Goal: Communication & Community: Answer question/provide support

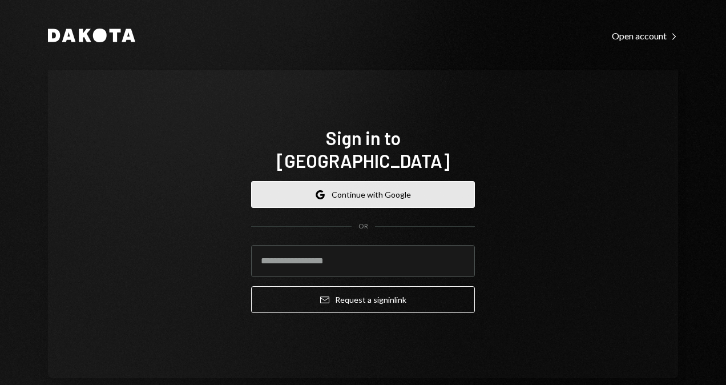
click at [334, 188] on button "Google Continue with Google" at bounding box center [363, 194] width 224 height 27
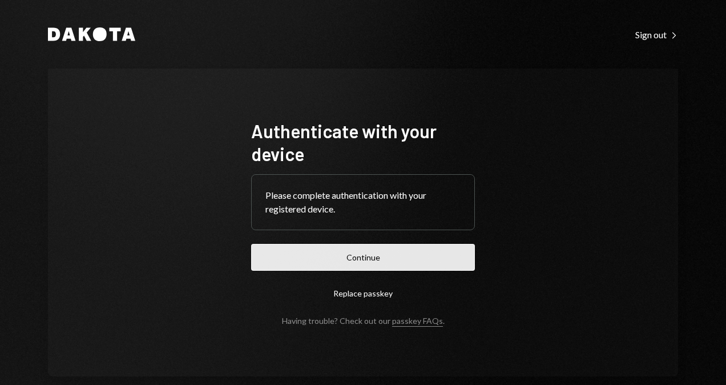
click at [410, 264] on button "Continue" at bounding box center [363, 257] width 224 height 27
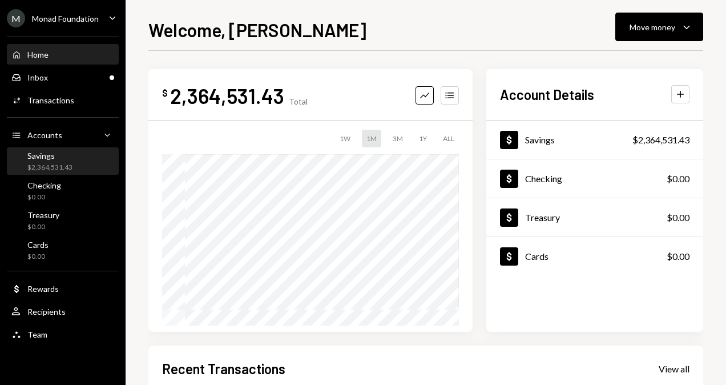
click at [60, 168] on div "$2,364,531.43" at bounding box center [49, 168] width 45 height 10
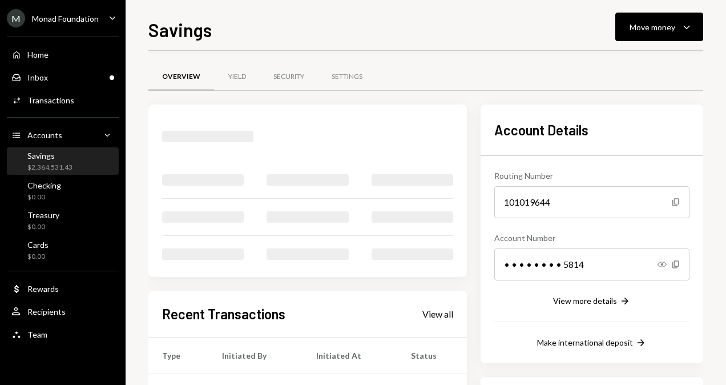
scroll to position [57, 0]
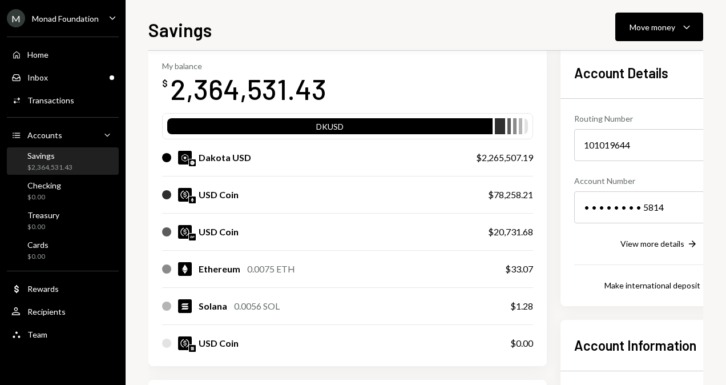
click at [92, 14] on div "Monad Foundation" at bounding box center [65, 19] width 67 height 10
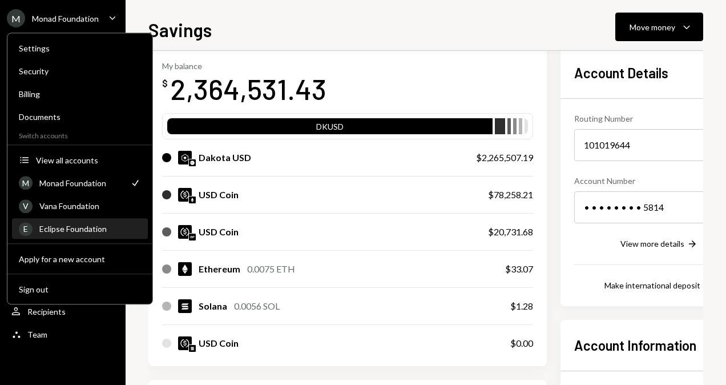
click at [76, 224] on div "Eclipse Foundation" at bounding box center [90, 229] width 102 height 10
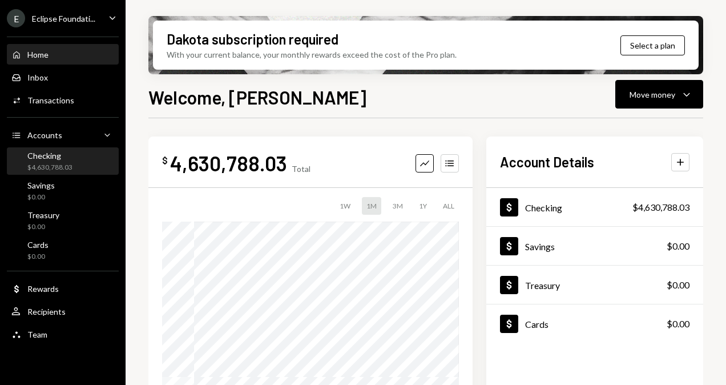
click at [66, 158] on div "Checking" at bounding box center [49, 156] width 45 height 10
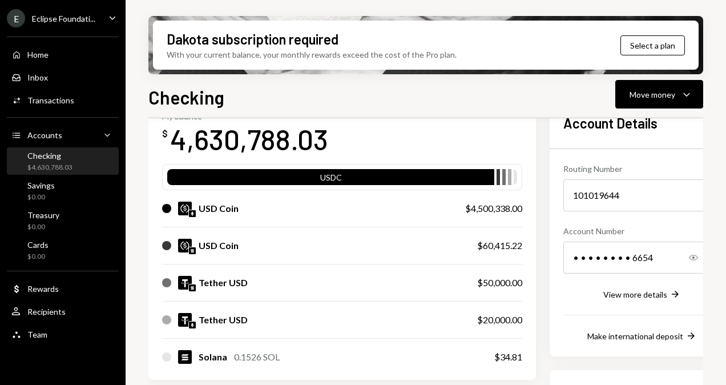
scroll to position [57, 0]
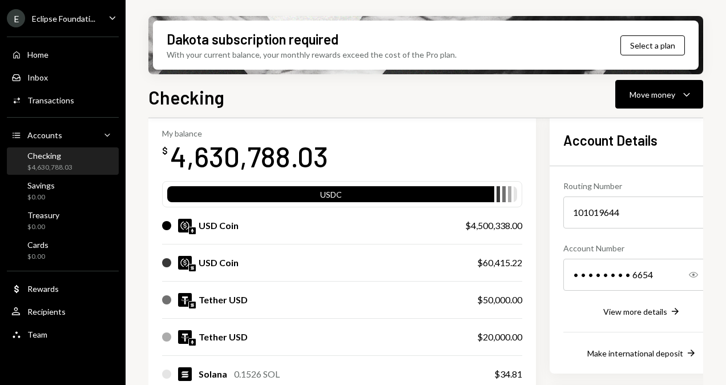
click at [72, 19] on div "Eclipse Foundati..." at bounding box center [63, 19] width 63 height 10
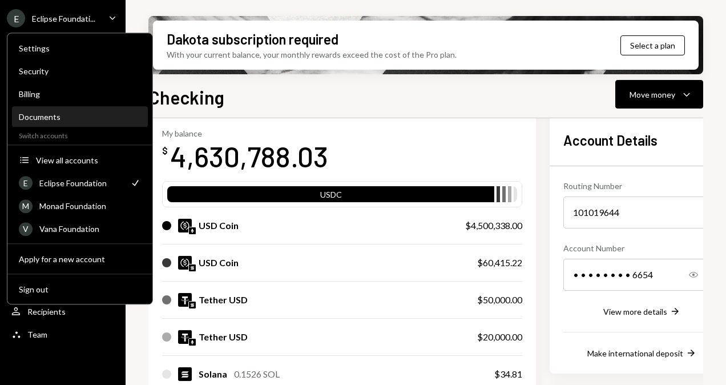
click at [48, 119] on div "Documents" at bounding box center [80, 117] width 122 height 10
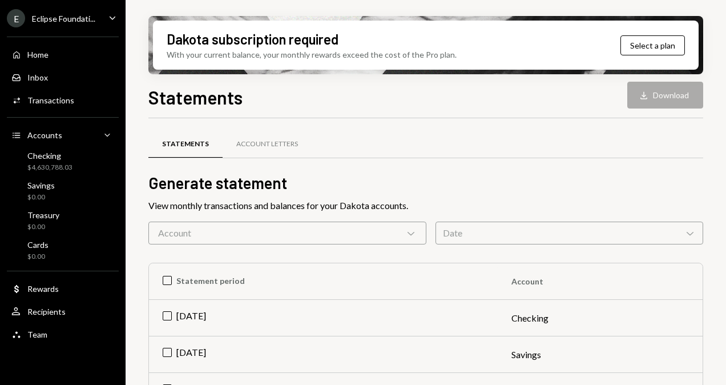
click at [47, 27] on ul "E Eclipse Foundati... Caret Down Home Home Inbox Inbox Activities Transactions …" at bounding box center [63, 173] width 126 height 346
click at [53, 12] on div "E Eclipse Foundati..." at bounding box center [51, 18] width 88 height 18
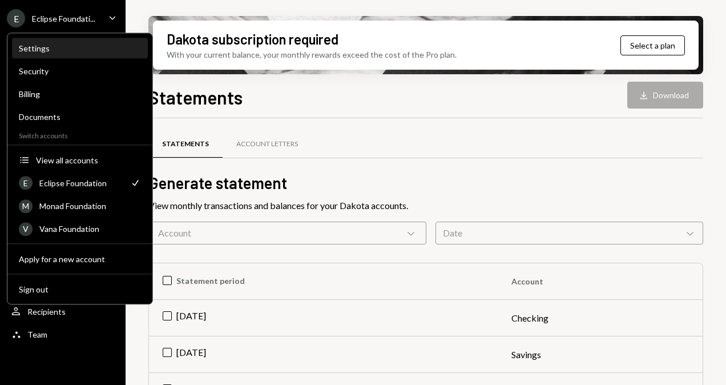
click at [55, 47] on div "Settings" at bounding box center [80, 48] width 122 height 10
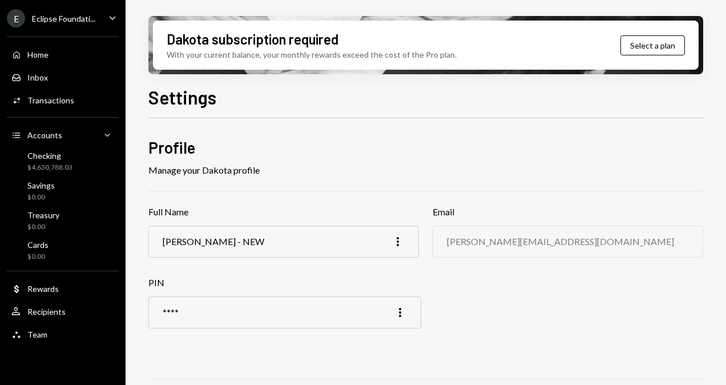
click at [68, 10] on div "E Eclipse Foundati..." at bounding box center [51, 18] width 88 height 18
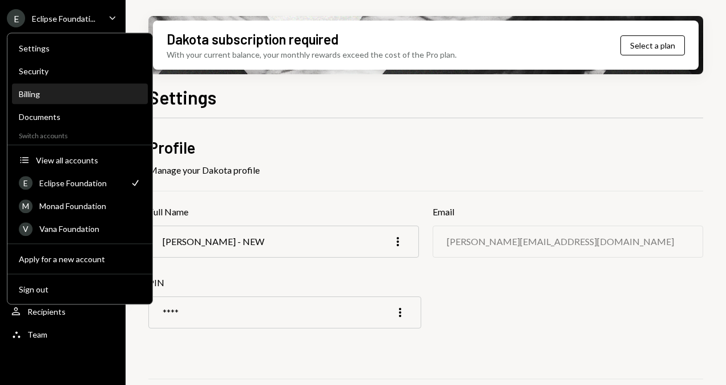
click at [38, 92] on div "Billing" at bounding box center [80, 94] width 122 height 10
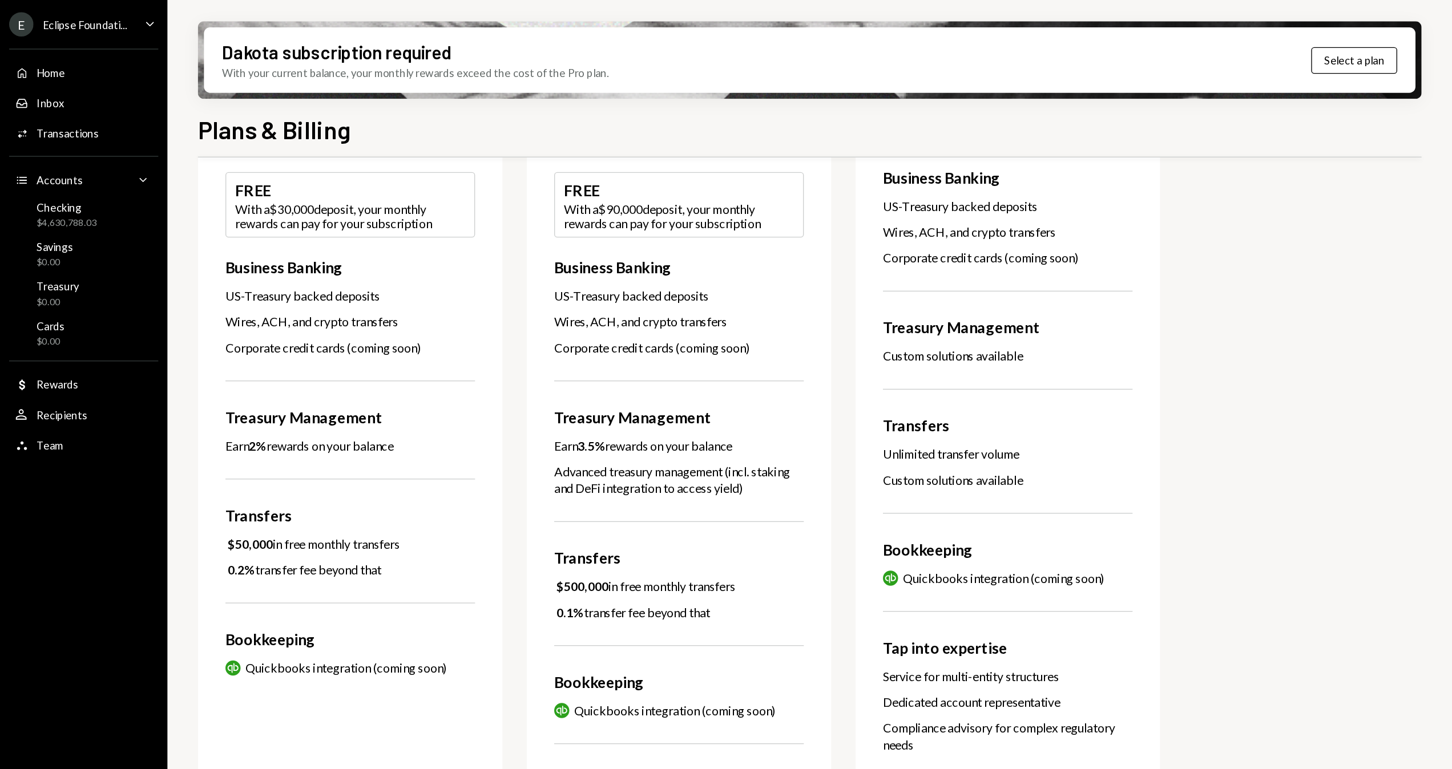
scroll to position [85, 0]
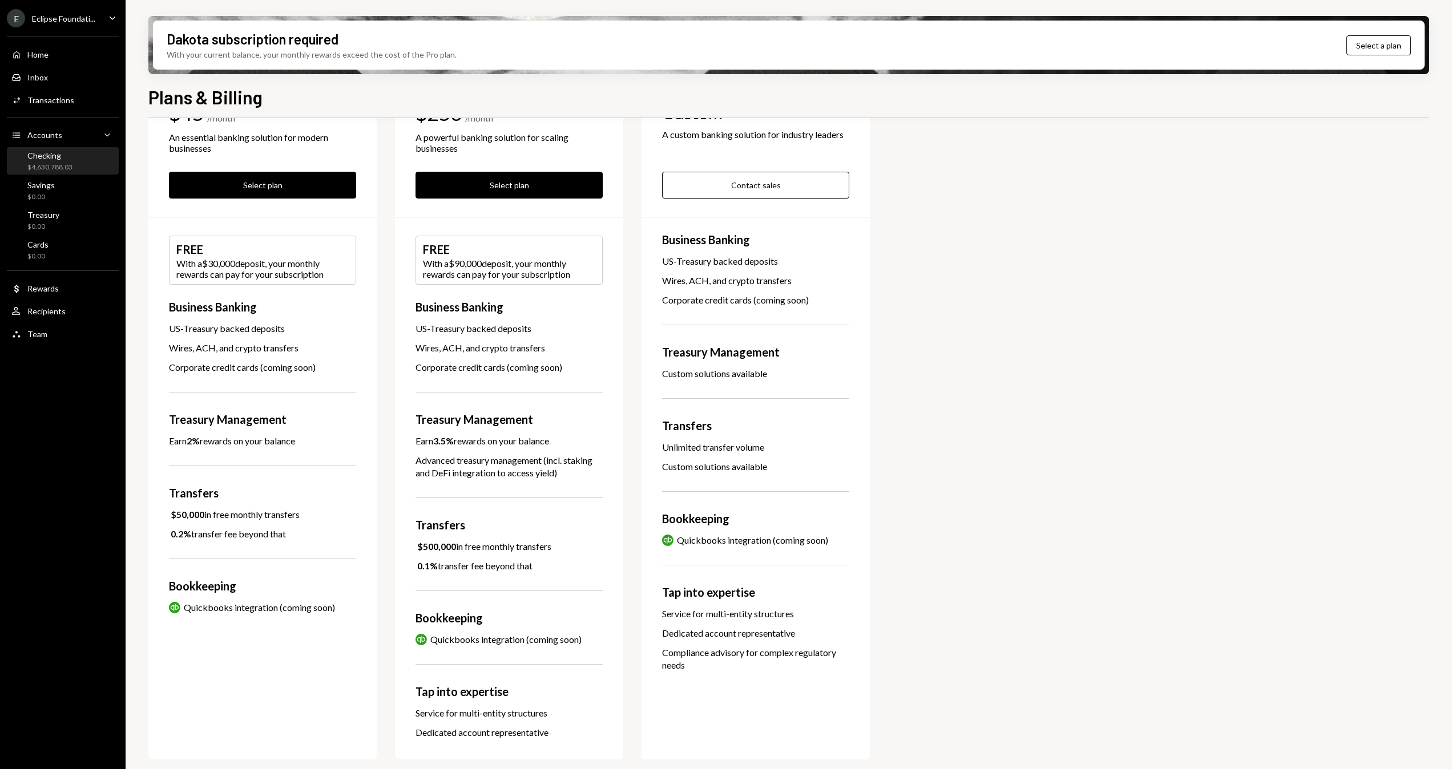
click at [56, 155] on div "Checking" at bounding box center [49, 156] width 45 height 10
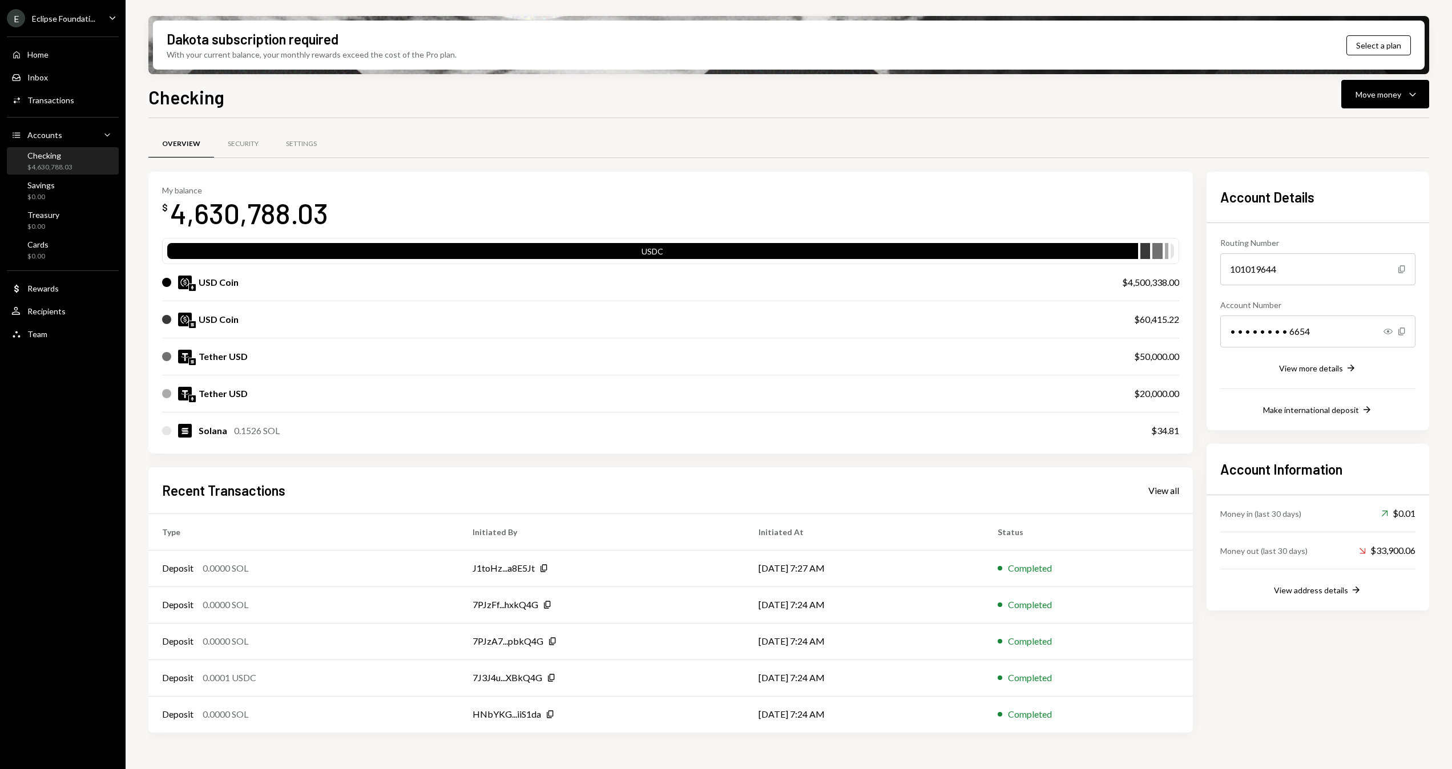
drag, startPoint x: 893, startPoint y: 201, endPoint x: 914, endPoint y: 183, distance: 28.4
click at [725, 200] on div "My balance $ 4,630,788.03" at bounding box center [670, 208] width 1017 height 46
click at [725, 80] on button "Move money Caret Down" at bounding box center [1385, 94] width 88 height 29
click at [725, 121] on div "Withdraw Send" at bounding box center [1367, 129] width 114 height 26
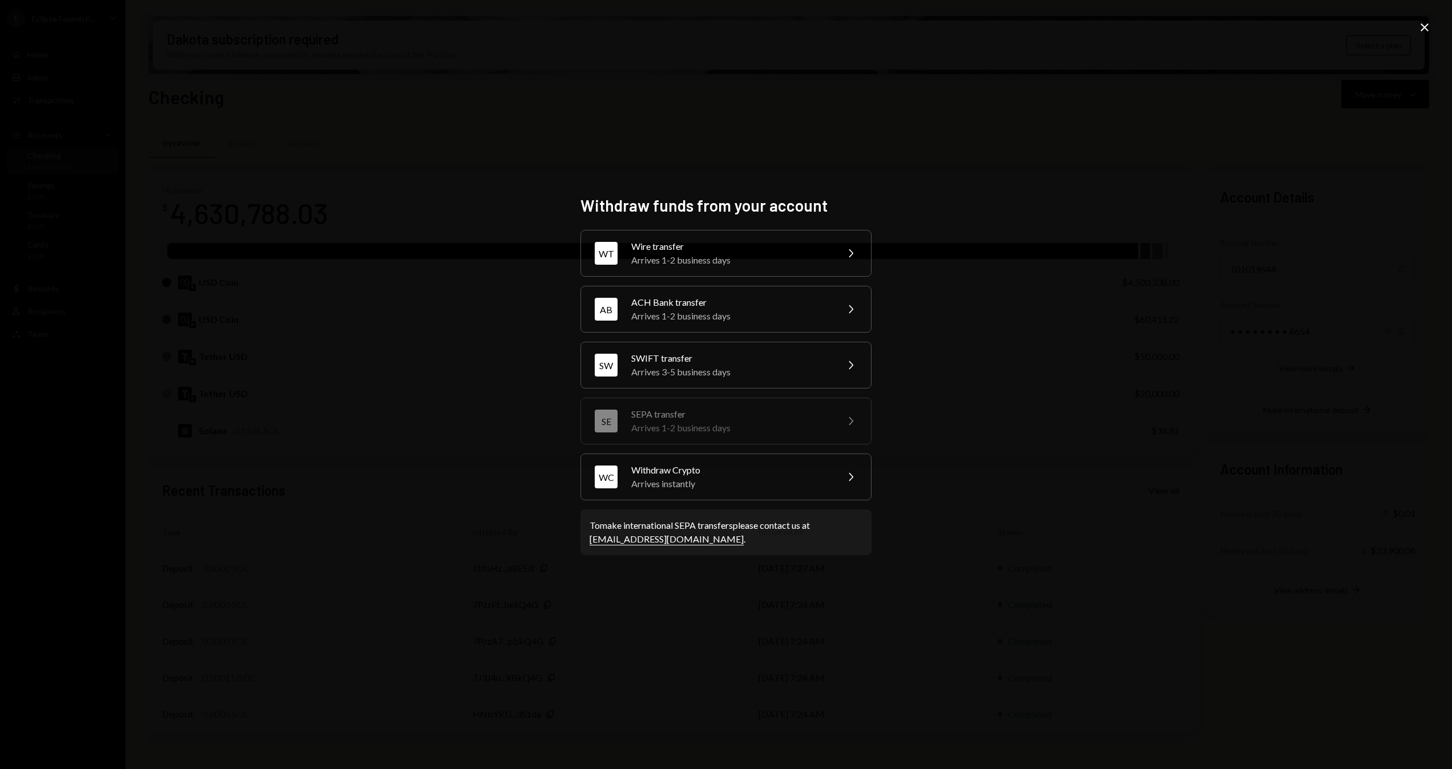
click at [725, 384] on div "WT Wire transfer Arrives 1-2 business days Chevron Right AB ACH Bank transfer A…" at bounding box center [725, 365] width 291 height 271
click at [695, 384] on div "Withdraw funds from your account WT Wire transfer Arrives 1-2 business days Che…" at bounding box center [725, 385] width 291 height 378
click at [692, 384] on div "Arrives instantly" at bounding box center [730, 484] width 199 height 14
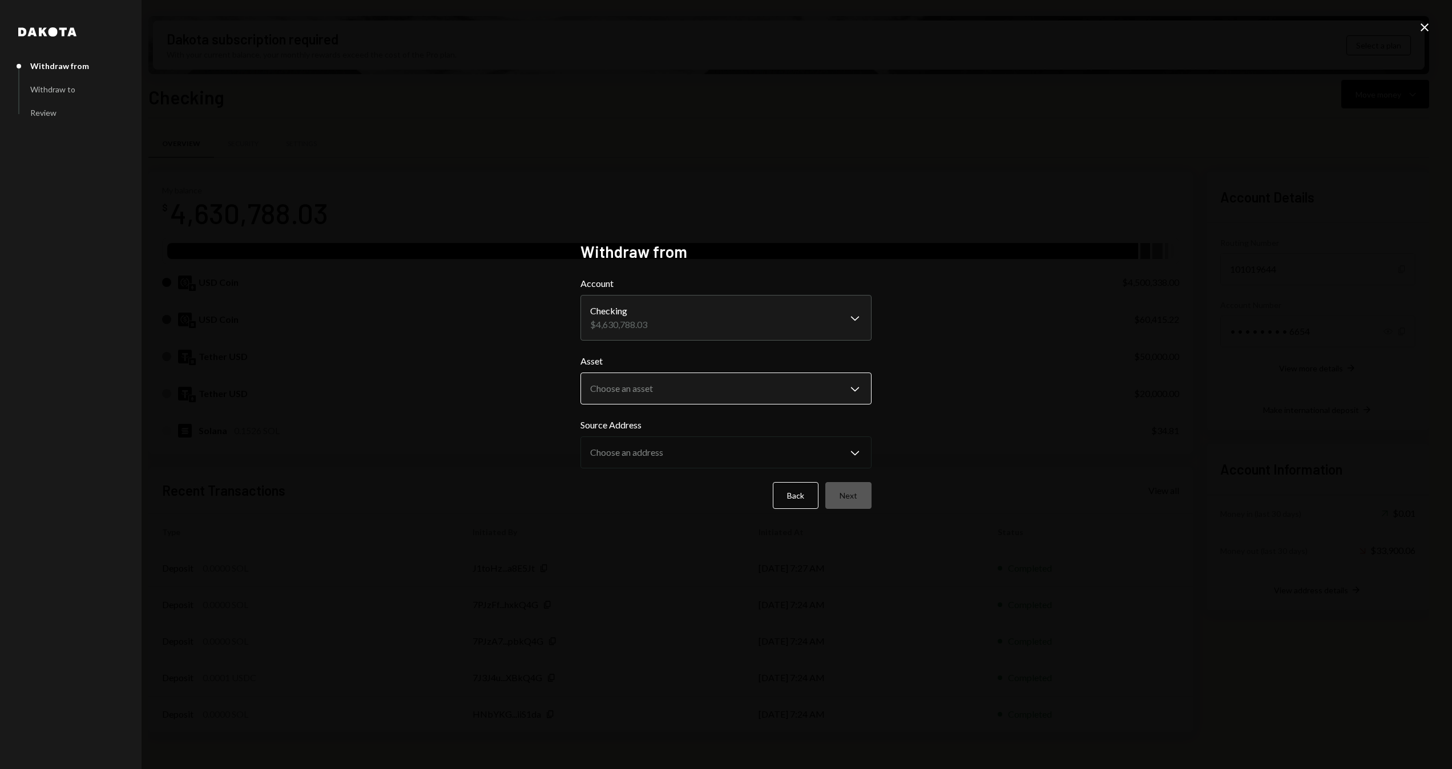
click at [662, 384] on body "E Eclipse Foundati... Caret Down Home Home Inbox Inbox Activities Transactions …" at bounding box center [726, 384] width 1452 height 769
click at [634, 370] on div "Asset Choose an asset Chevron Down **** **** ***" at bounding box center [725, 379] width 291 height 50
click at [638, 384] on body "E Eclipse Foundati... Caret Down Home Home Inbox Inbox Activities Transactions …" at bounding box center [726, 384] width 1452 height 769
select select "****"
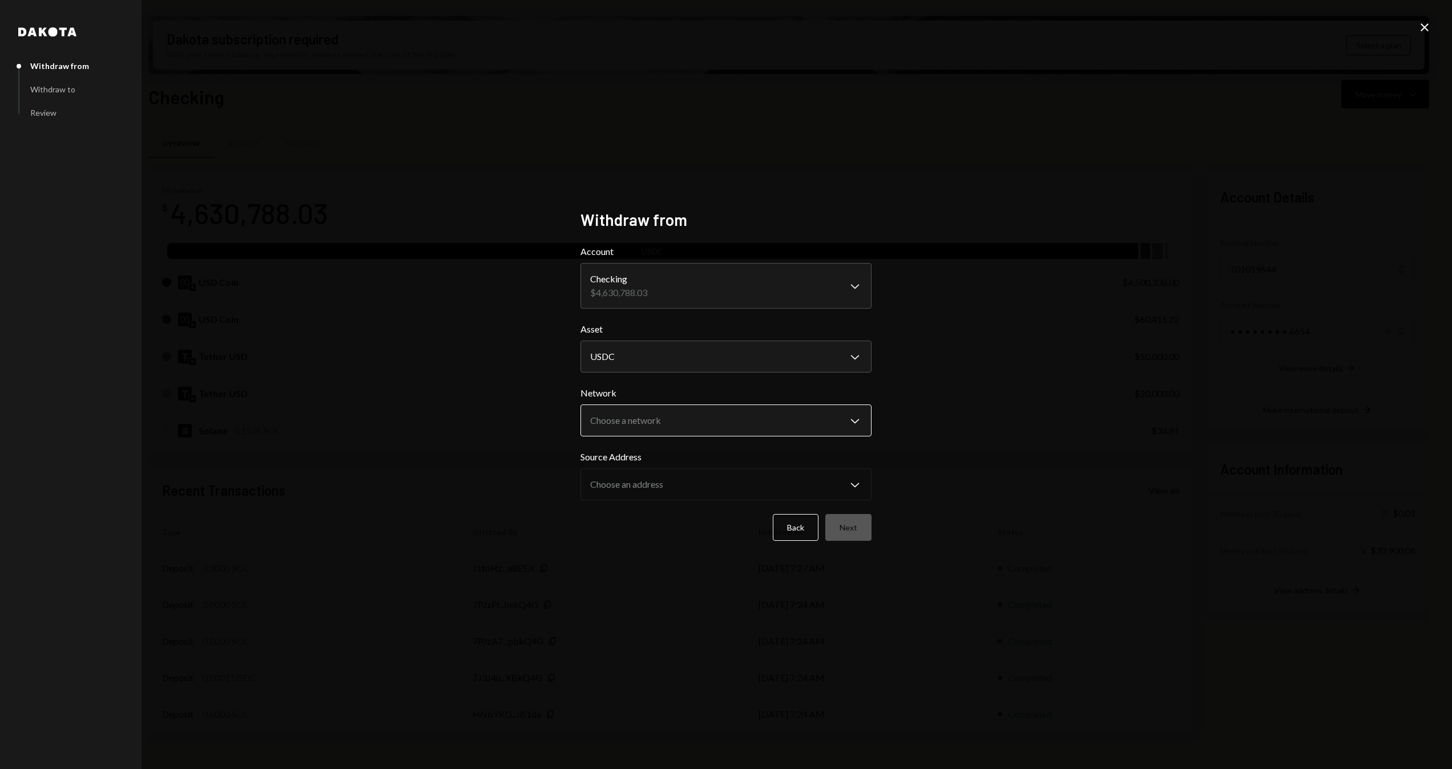
click at [626, 384] on body "E Eclipse Foundati... Caret Down Home Home Inbox Inbox Activities Transactions …" at bounding box center [726, 384] width 1452 height 769
click at [615, 384] on div "Back Next" at bounding box center [725, 527] width 291 height 27
click at [638, 384] on body "E Eclipse Foundati... Caret Down Home Home Inbox Inbox Activities Transactions …" at bounding box center [726, 384] width 1452 height 769
select select "**********"
click at [635, 384] on body "E Eclipse Foundati... Caret Down Home Home Inbox Inbox Activities Transactions …" at bounding box center [726, 384] width 1452 height 769
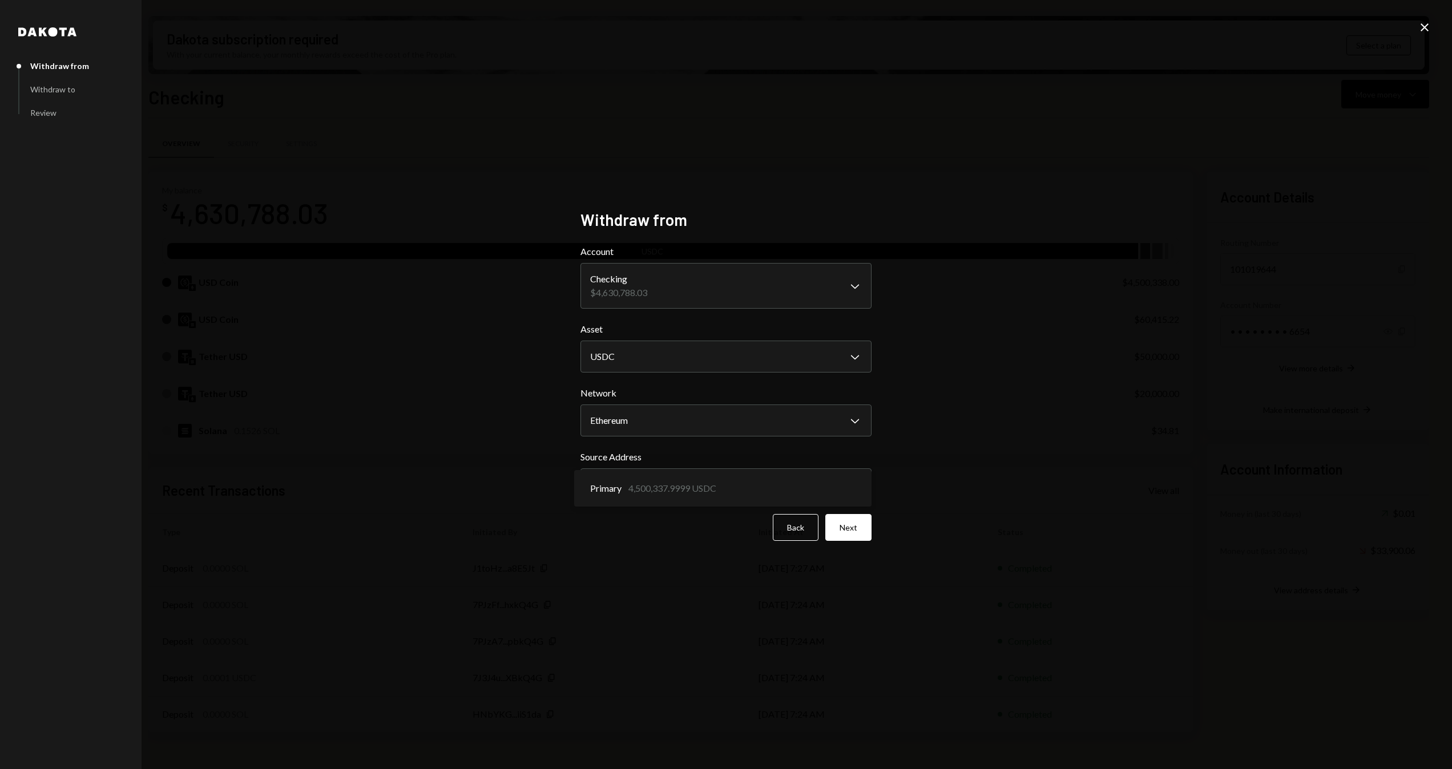
click at [647, 384] on div "Back Next" at bounding box center [725, 527] width 291 height 27
click at [603, 384] on body "E Eclipse Foundati... Caret Down Home Home Inbox Inbox Activities Transactions …" at bounding box center [726, 384] width 1452 height 769
drag, startPoint x: 1076, startPoint y: 368, endPoint x: 1138, endPoint y: 322, distance: 77.0
click at [725, 368] on div "**********" at bounding box center [726, 384] width 1452 height 769
click at [725, 32] on icon "Close" at bounding box center [1425, 28] width 14 height 14
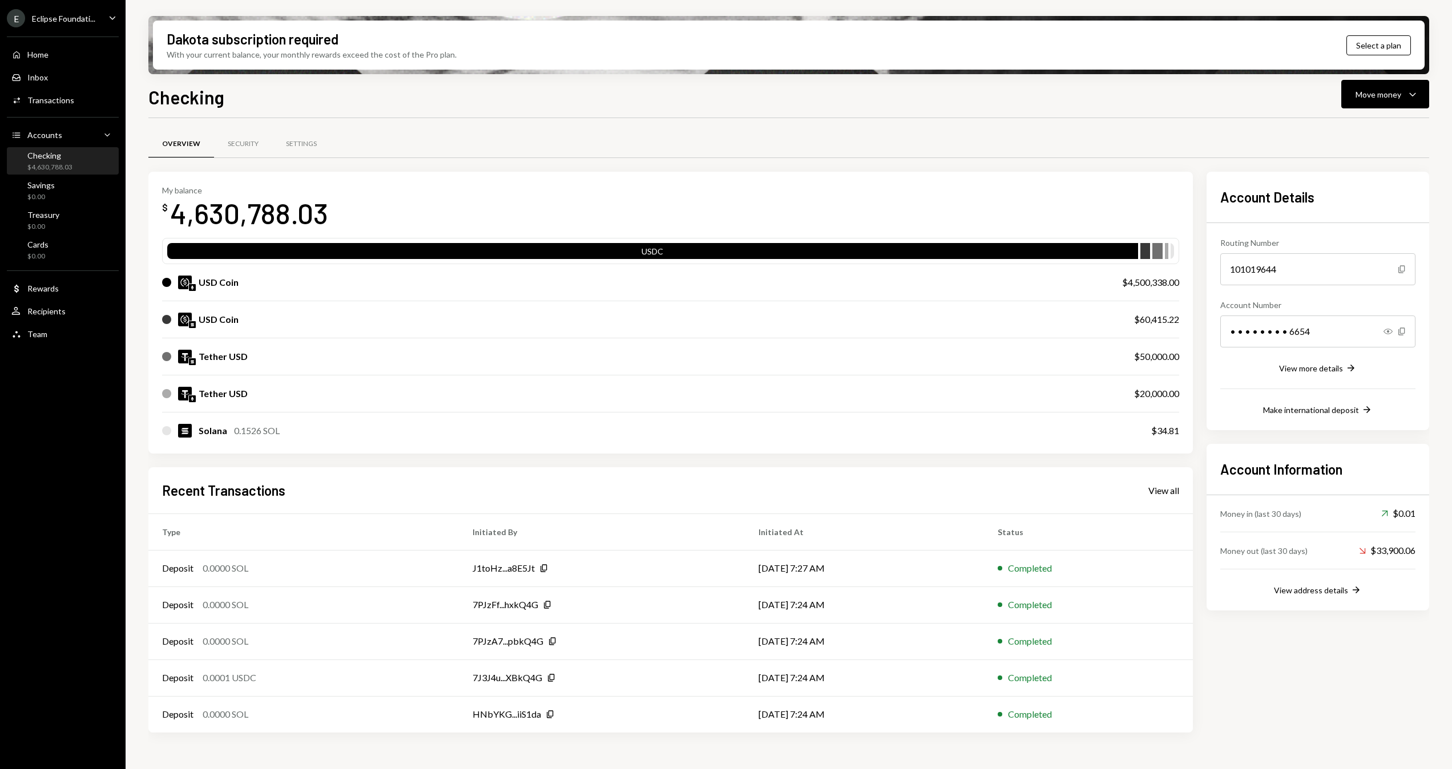
click at [66, 11] on div "E Eclipse Foundati..." at bounding box center [51, 18] width 88 height 18
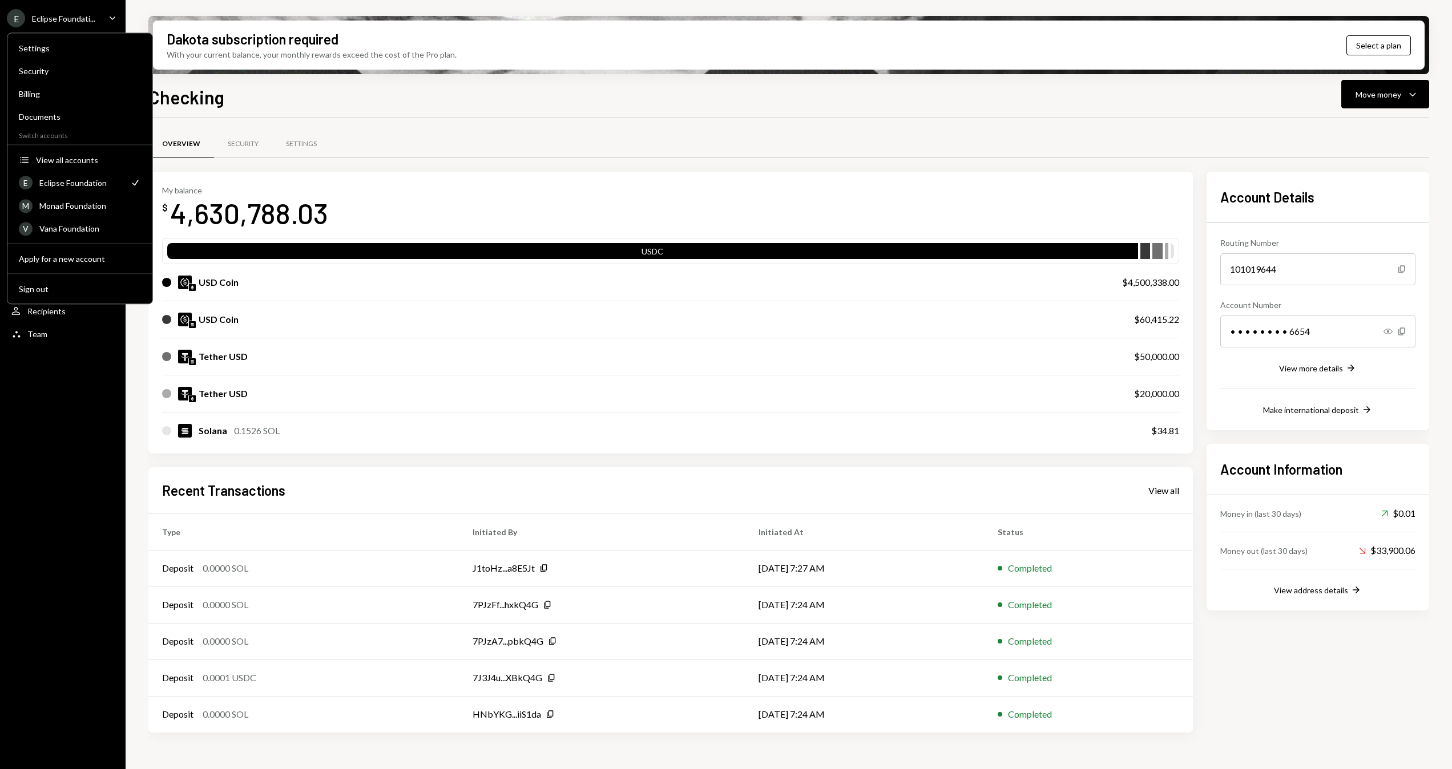
click at [486, 144] on div "Overview Security Settings" at bounding box center [788, 144] width 1281 height 29
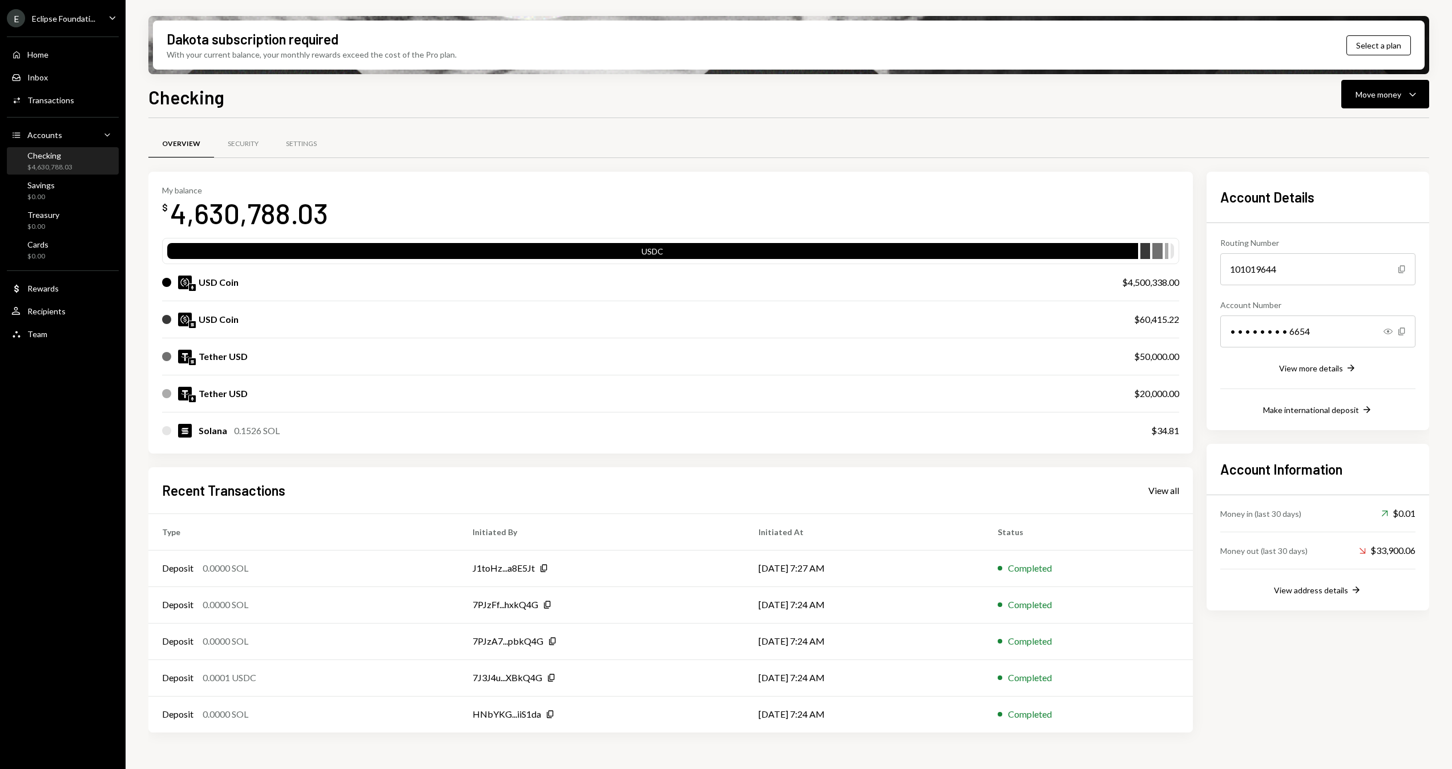
click at [64, 11] on div "E Eclipse Foundati..." at bounding box center [51, 18] width 88 height 18
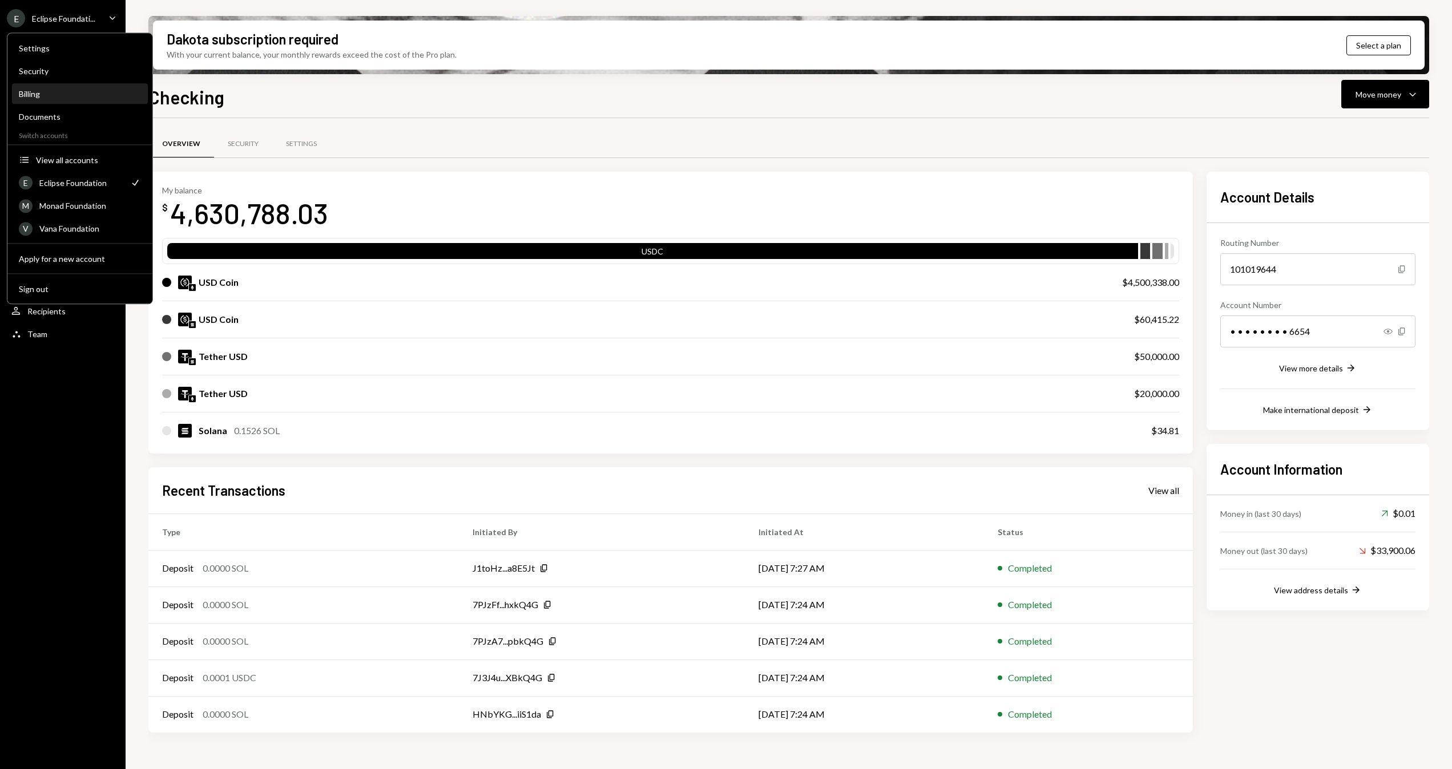
click at [53, 99] on div "Billing" at bounding box center [80, 93] width 122 height 19
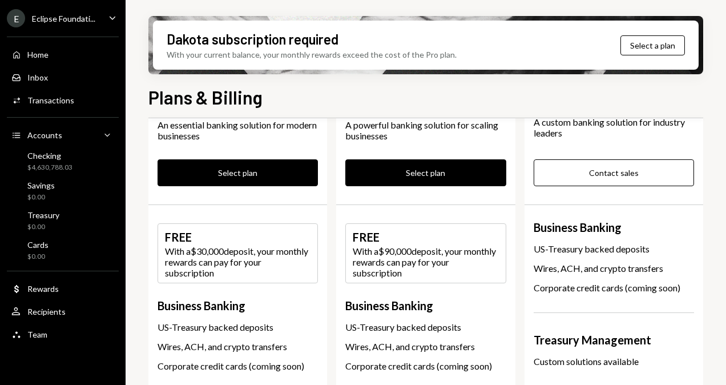
scroll to position [85, 0]
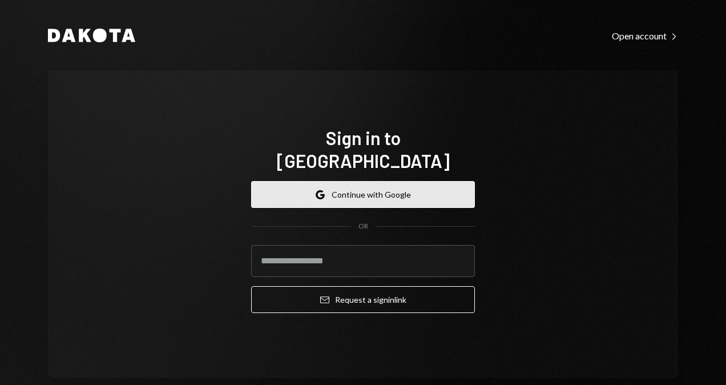
click at [309, 181] on button "Google Continue with Google" at bounding box center [363, 194] width 224 height 27
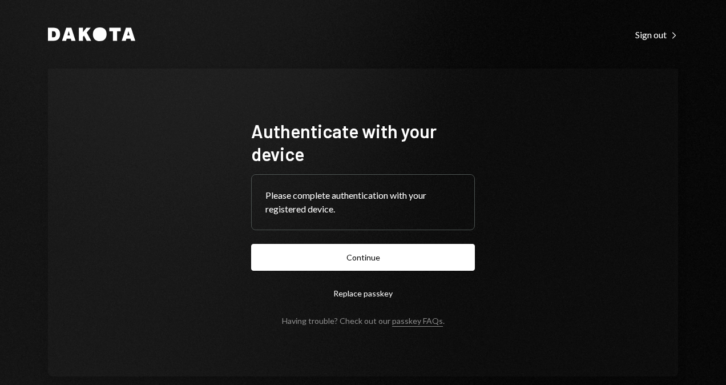
click at [411, 228] on div "Please complete authentication with your registered device." at bounding box center [363, 202] width 223 height 55
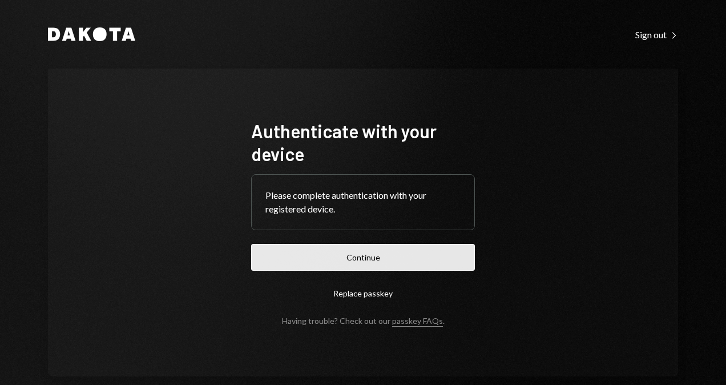
click at [405, 257] on button "Continue" at bounding box center [363, 257] width 224 height 27
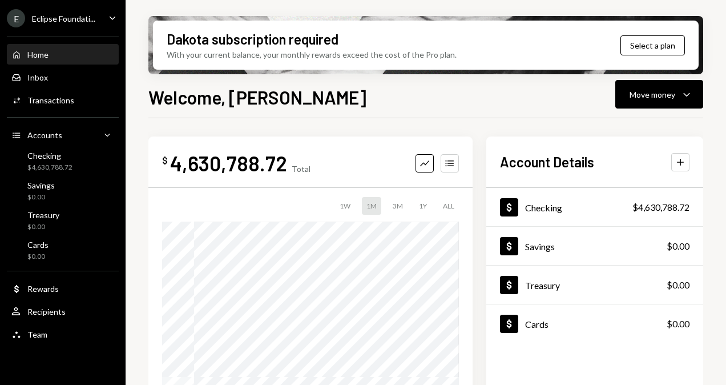
click at [78, 15] on div "Eclipse Foundati..." at bounding box center [63, 19] width 63 height 10
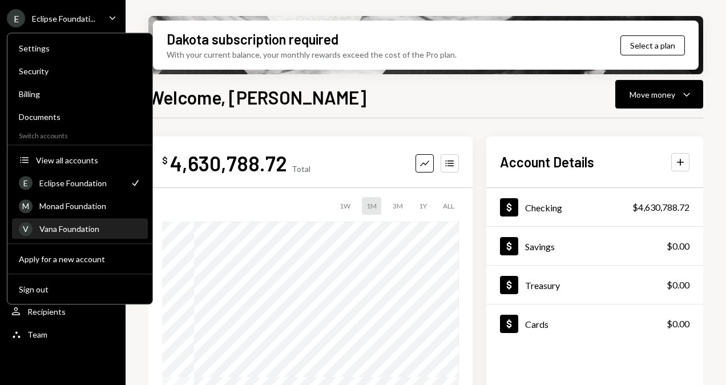
click at [78, 227] on div "Vana Foundation" at bounding box center [90, 229] width 102 height 10
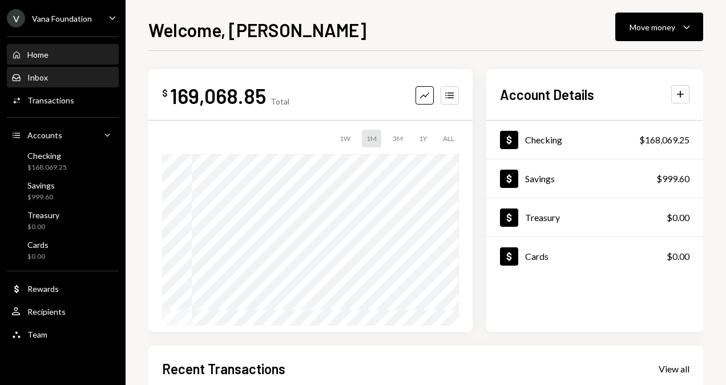
click at [46, 83] on div "Inbox Inbox" at bounding box center [62, 77] width 103 height 19
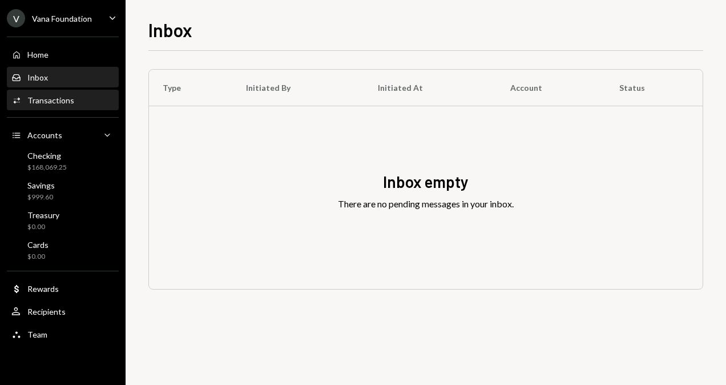
click at [56, 94] on div "Activities Transactions" at bounding box center [62, 100] width 103 height 19
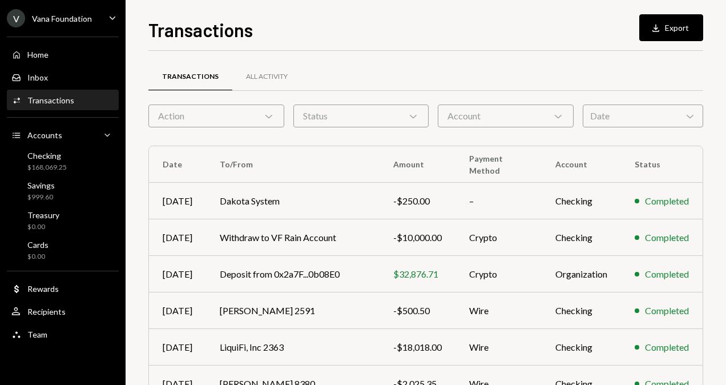
click at [54, 64] on div "Home Home Inbox Inbox Activities Transactions Accounts Accounts Caret Down Chec…" at bounding box center [63, 188] width 126 height 317
click at [57, 54] on div "Home Home" at bounding box center [62, 55] width 103 height 10
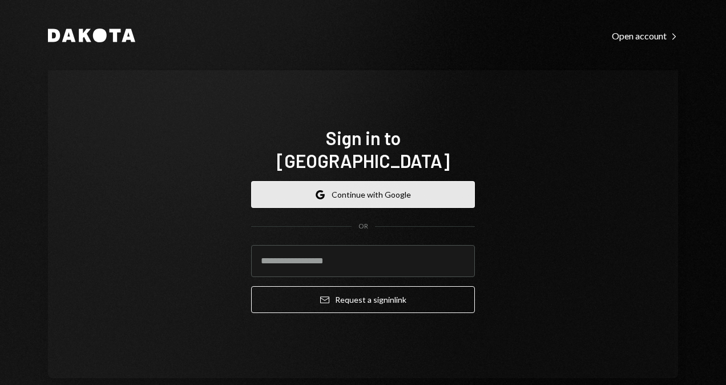
click at [336, 184] on button "Google Continue with Google" at bounding box center [363, 194] width 224 height 27
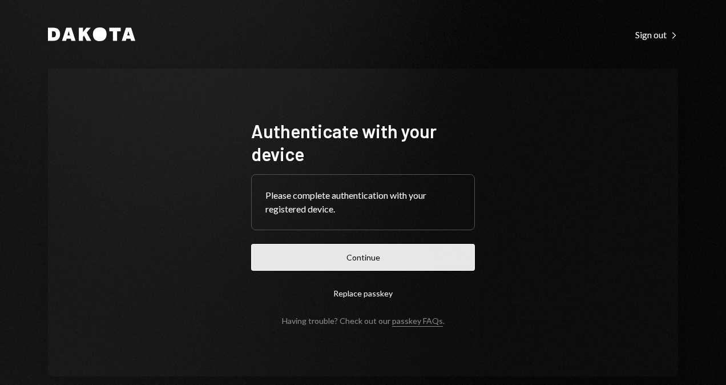
click at [405, 261] on button "Continue" at bounding box center [363, 257] width 224 height 27
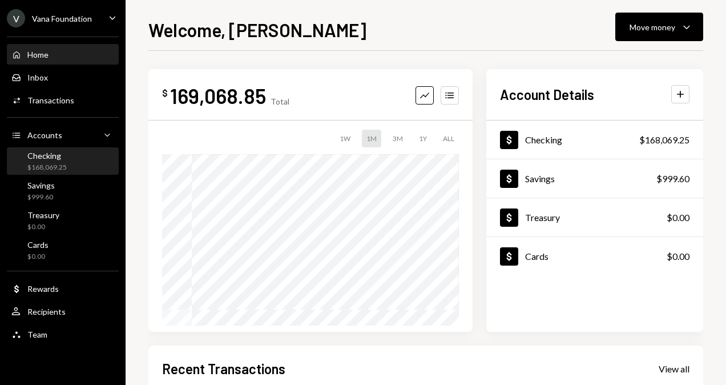
click at [75, 167] on div "Checking $168,069.25" at bounding box center [62, 162] width 103 height 22
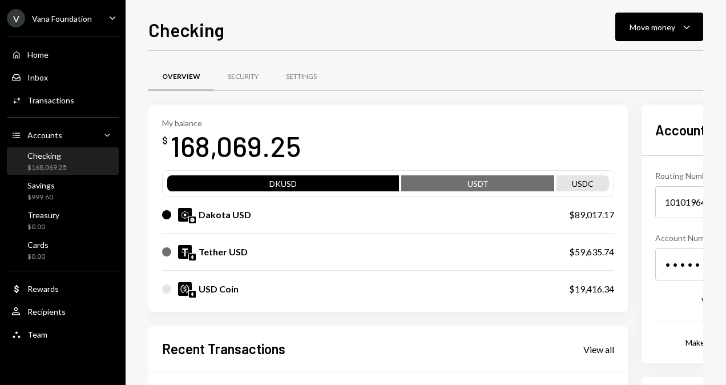
click at [97, 17] on div "V Vana Foundation Caret Down" at bounding box center [63, 18] width 126 height 18
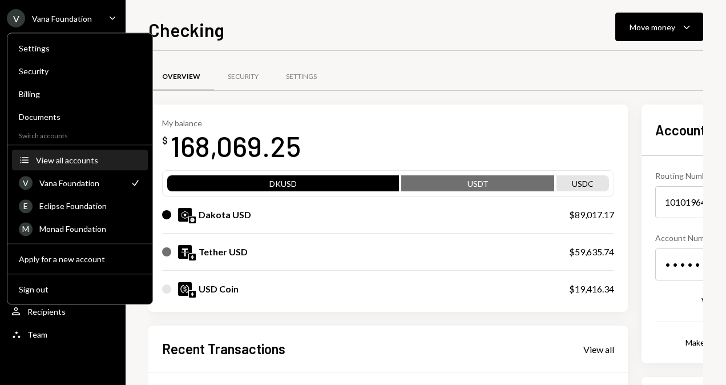
click at [72, 159] on div "View all accounts" at bounding box center [88, 160] width 105 height 10
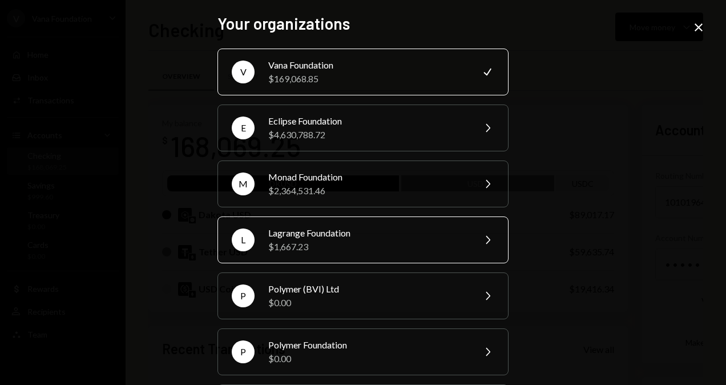
click at [304, 237] on div "Lagrange Foundation" at bounding box center [367, 233] width 199 height 14
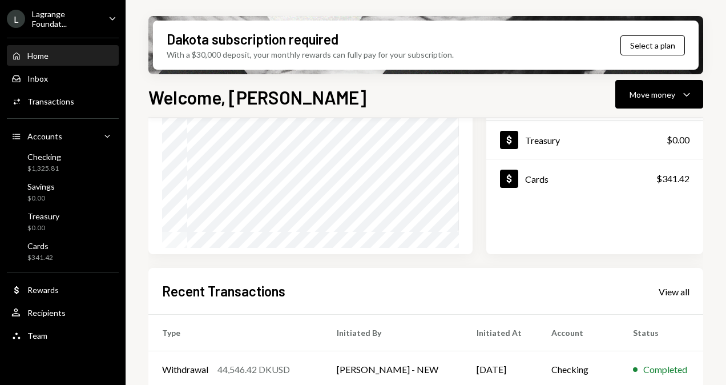
scroll to position [114, 0]
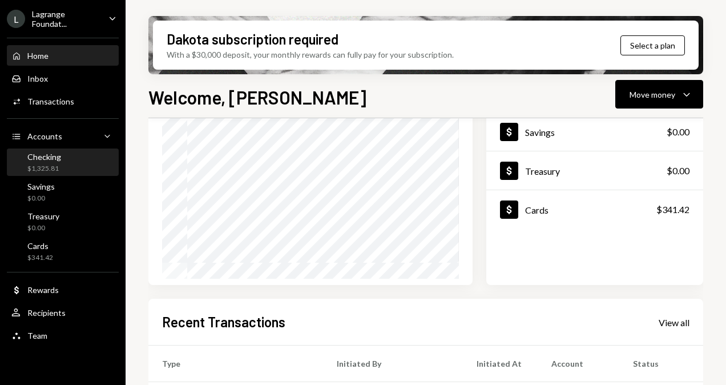
click at [36, 157] on div "Checking" at bounding box center [44, 157] width 34 height 10
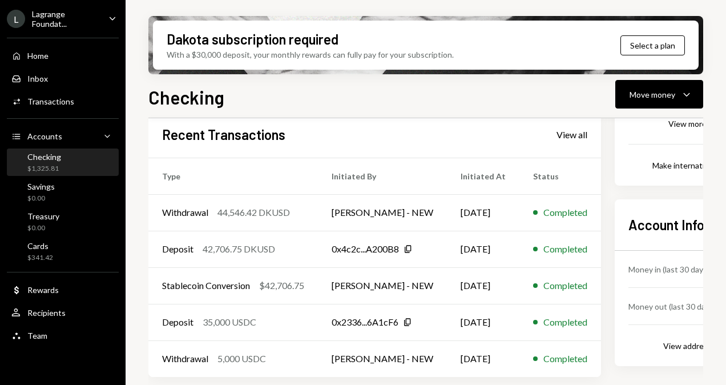
scroll to position [245, 0]
click at [684, 348] on div "View address details" at bounding box center [700, 345] width 74 height 10
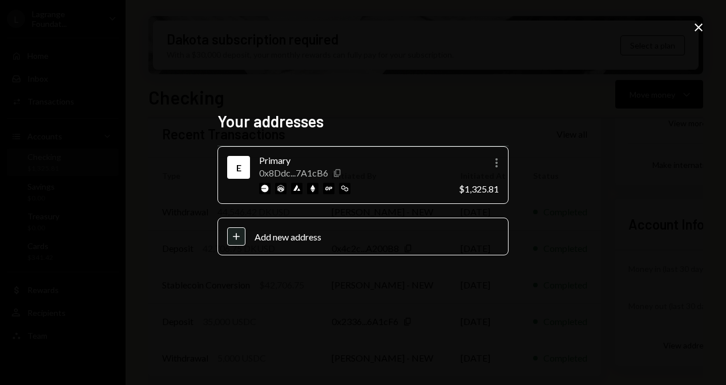
click at [339, 172] on icon "Copy" at bounding box center [337, 172] width 9 height 9
click at [337, 173] on icon "Copy" at bounding box center [337, 172] width 9 height 9
click at [698, 29] on icon at bounding box center [699, 27] width 8 height 8
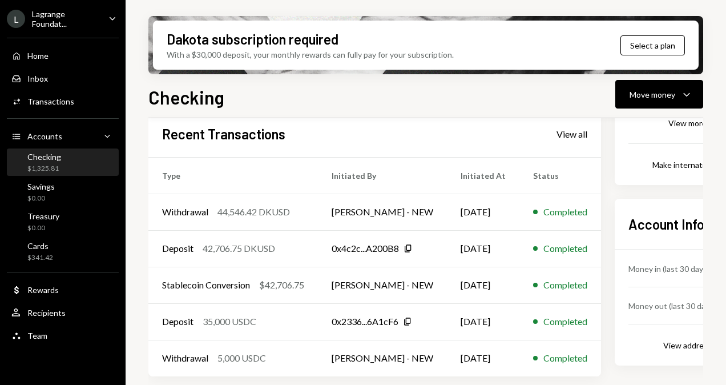
click at [668, 336] on div "Money in (last 30 days) Up Right Arrow $83,717.61 Money out (last 30 days) Down…" at bounding box center [707, 301] width 158 height 102
click at [670, 348] on div "View address details" at bounding box center [700, 345] width 74 height 10
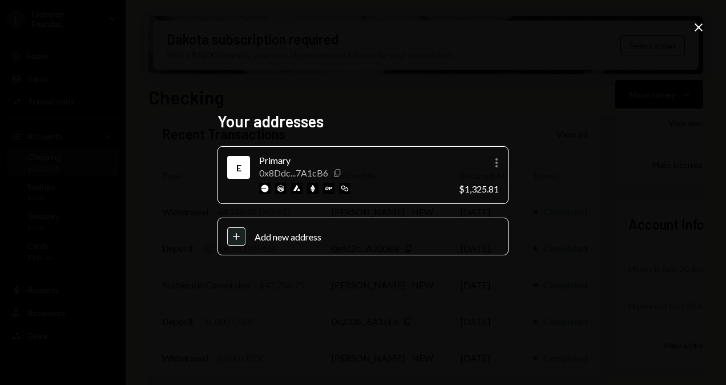
click at [339, 170] on icon "Copy" at bounding box center [337, 172] width 9 height 9
click at [695, 27] on icon "Close" at bounding box center [699, 28] width 14 height 14
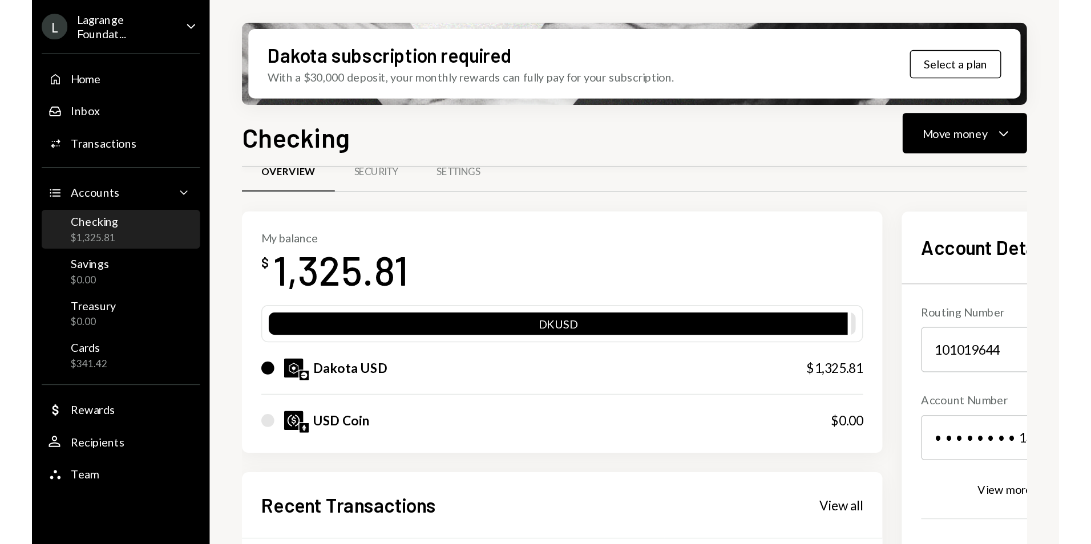
scroll to position [0, 0]
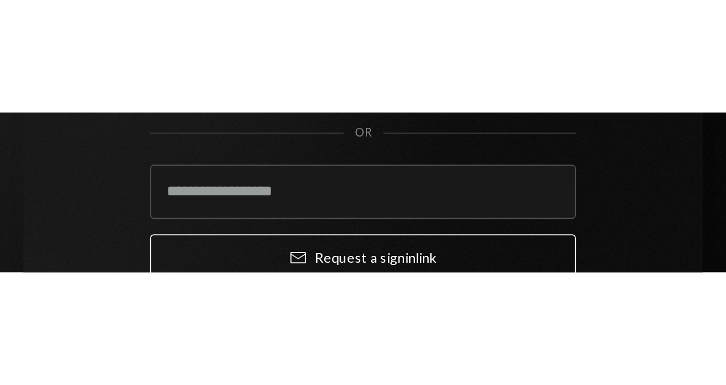
scroll to position [21, 0]
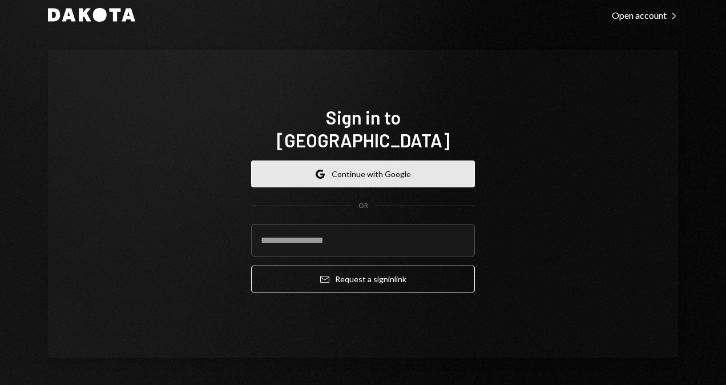
click at [369, 94] on button "Google Continue with Google" at bounding box center [363, 173] width 224 height 27
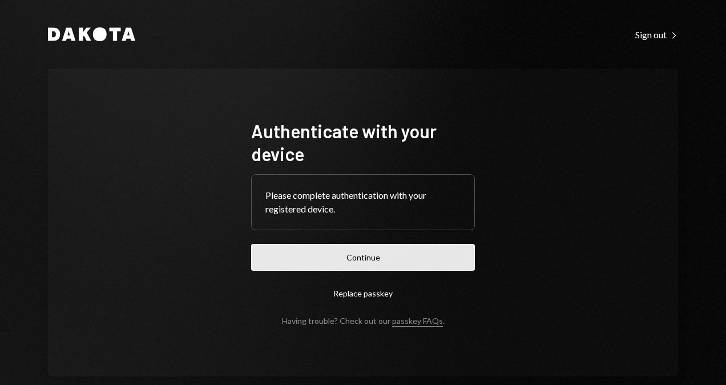
click at [379, 256] on button "Continue" at bounding box center [363, 257] width 224 height 27
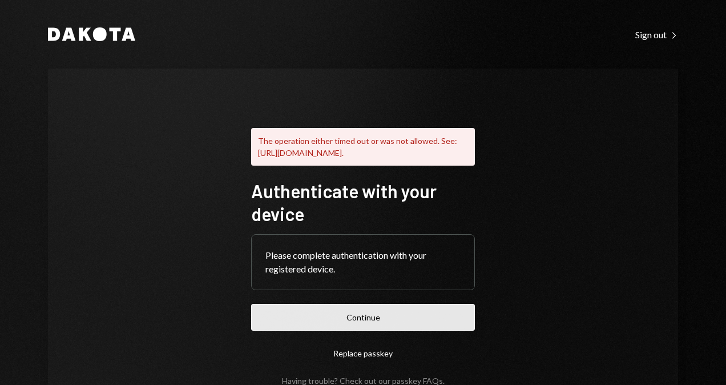
click at [433, 330] on button "Continue" at bounding box center [363, 317] width 224 height 27
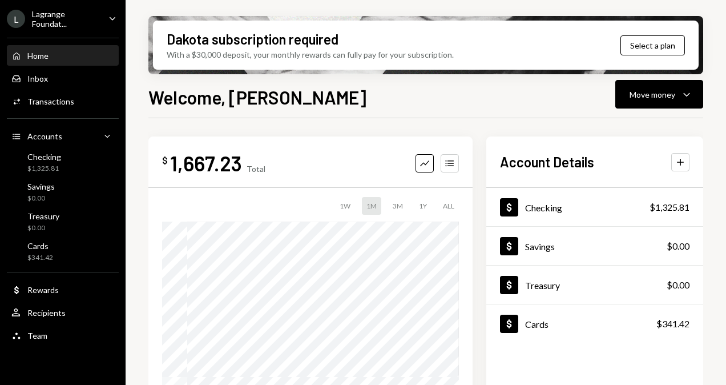
click at [42, 22] on div "Lagrange Foundat..." at bounding box center [65, 18] width 67 height 19
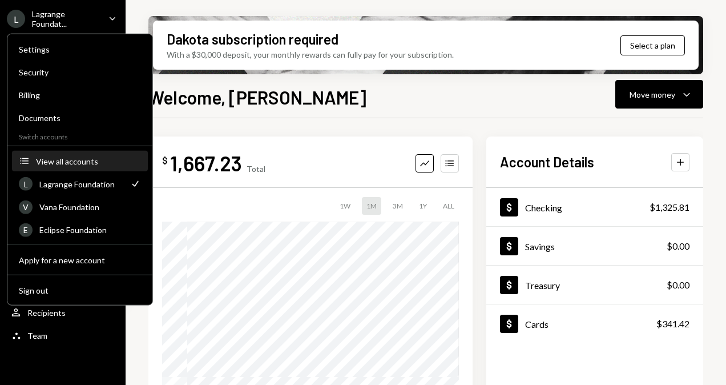
click at [78, 162] on div "View all accounts" at bounding box center [88, 161] width 105 height 10
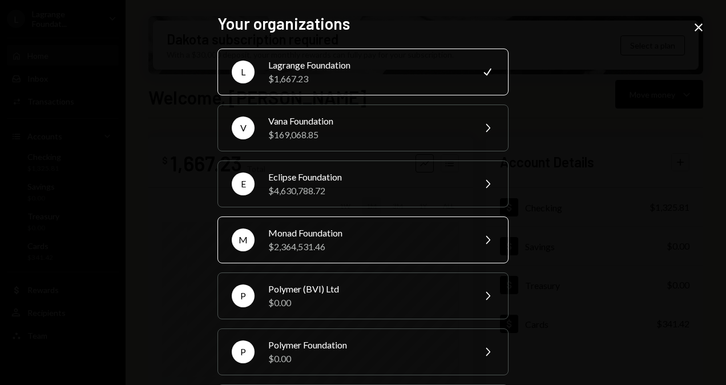
click at [300, 231] on div "Monad Foundation" at bounding box center [367, 233] width 199 height 14
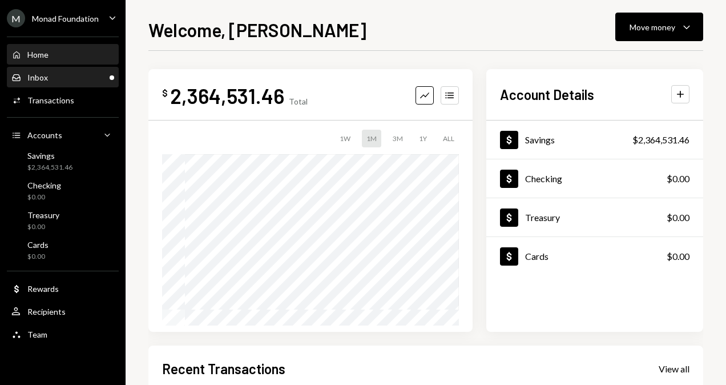
click at [81, 85] on div "Inbox Inbox" at bounding box center [62, 77] width 103 height 19
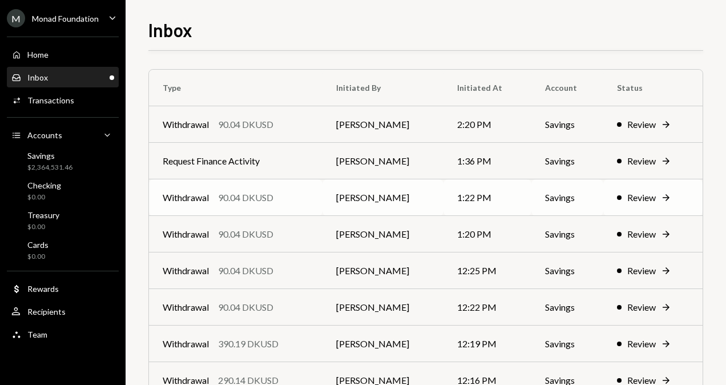
scroll to position [110, 0]
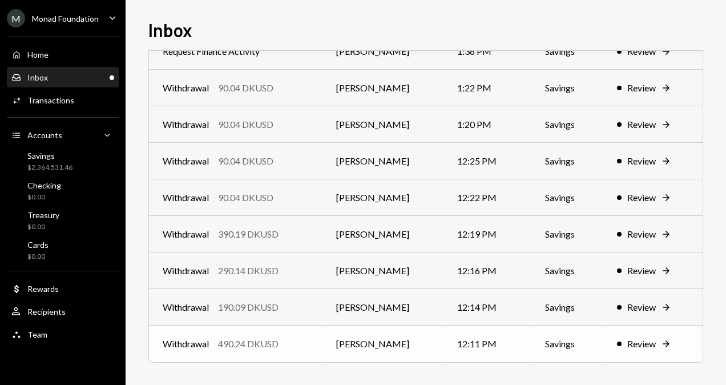
click at [269, 347] on div "490.24 DKUSD" at bounding box center [248, 344] width 60 height 14
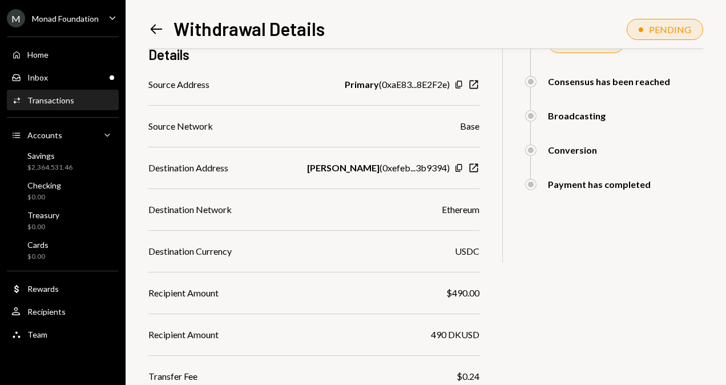
scroll to position [297, 0]
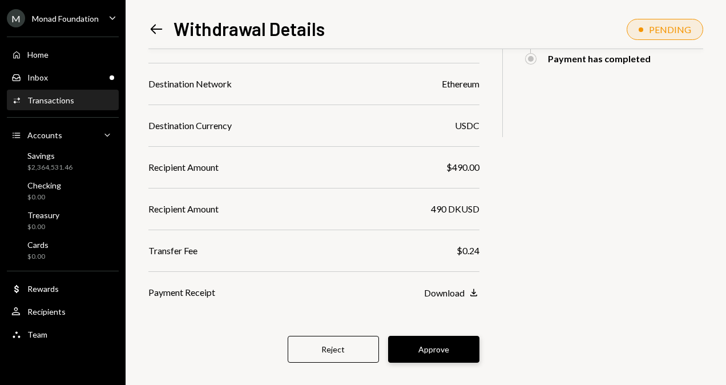
click at [397, 338] on button "Approve" at bounding box center [433, 349] width 91 height 27
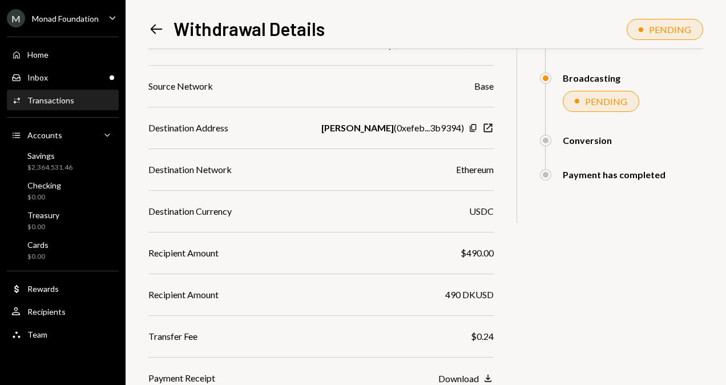
scroll to position [197, 0]
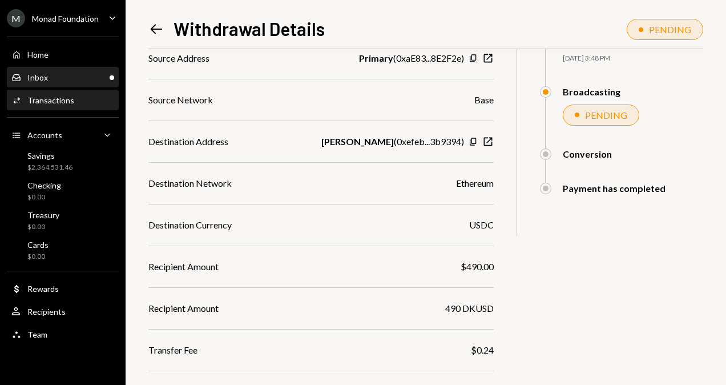
click at [94, 74] on div "Inbox Inbox" at bounding box center [62, 77] width 103 height 10
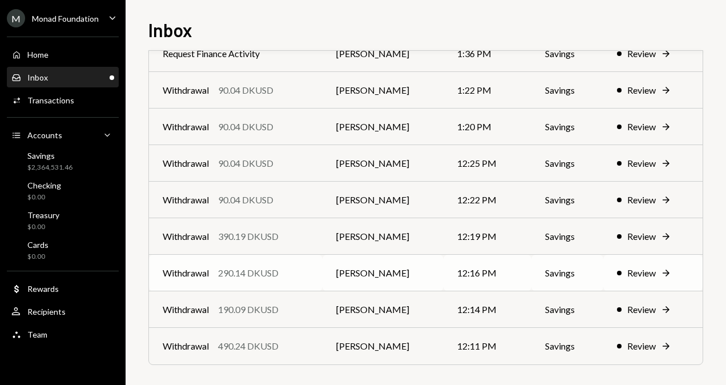
scroll to position [110, 0]
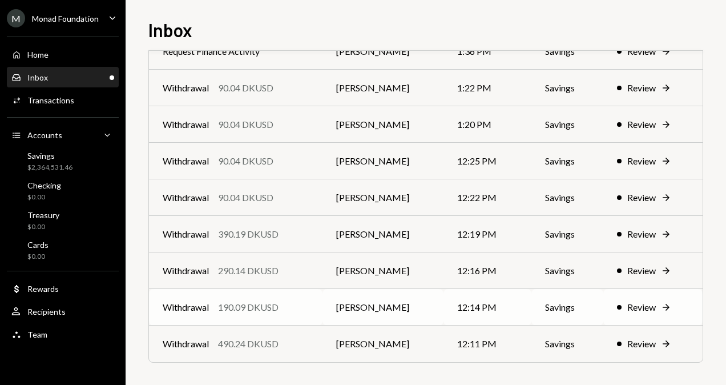
click at [300, 305] on div "Withdrawal 190.09 DKUSD" at bounding box center [236, 307] width 146 height 14
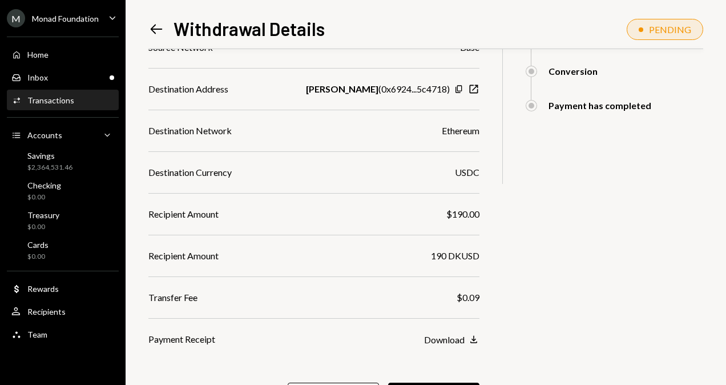
scroll to position [297, 0]
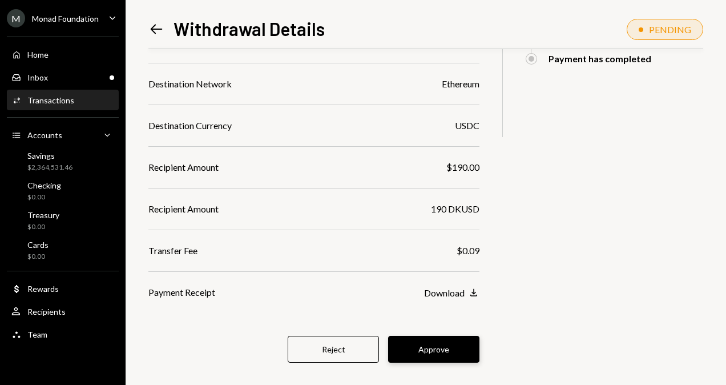
click at [395, 336] on button "Approve" at bounding box center [433, 349] width 91 height 27
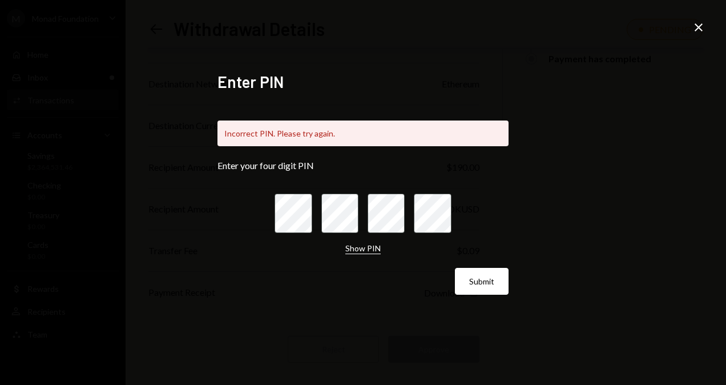
click at [366, 244] on button "Show PIN" at bounding box center [362, 248] width 35 height 11
click at [486, 280] on button "Submit" at bounding box center [482, 281] width 54 height 27
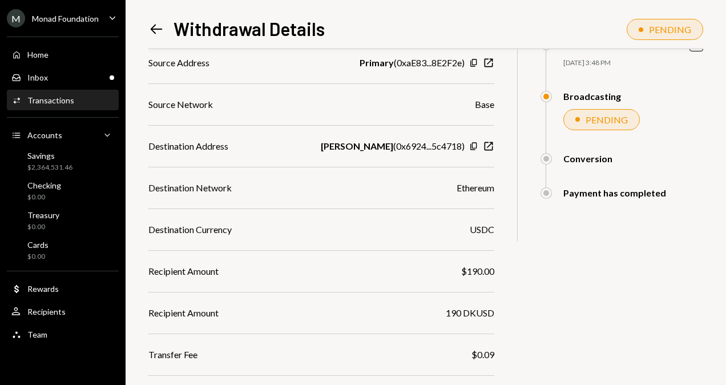
scroll to position [197, 0]
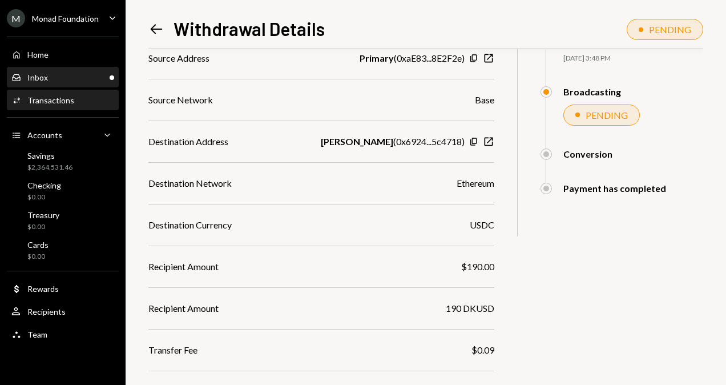
click at [42, 76] on div "Inbox" at bounding box center [37, 77] width 21 height 10
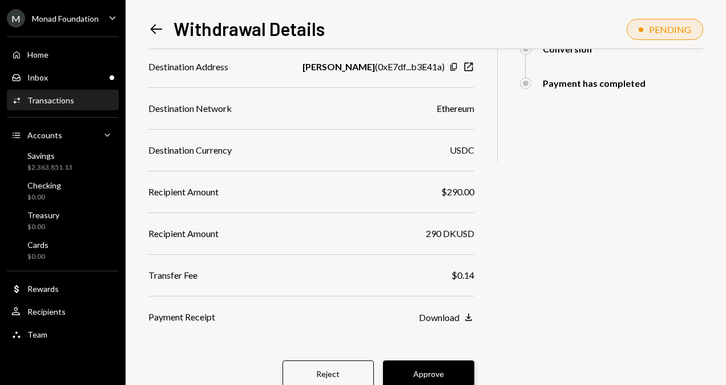
scroll to position [297, 0]
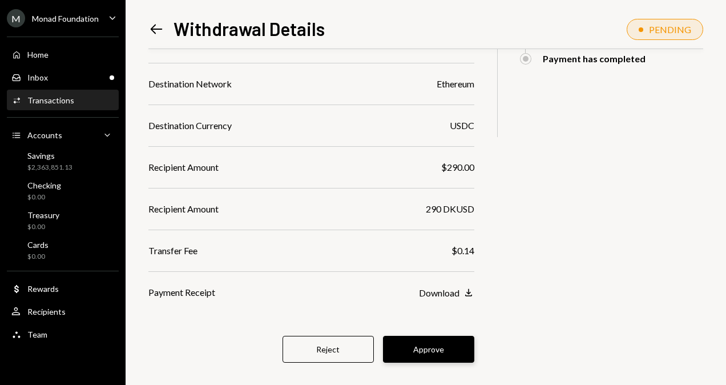
click at [389, 344] on button "Approve" at bounding box center [428, 349] width 91 height 27
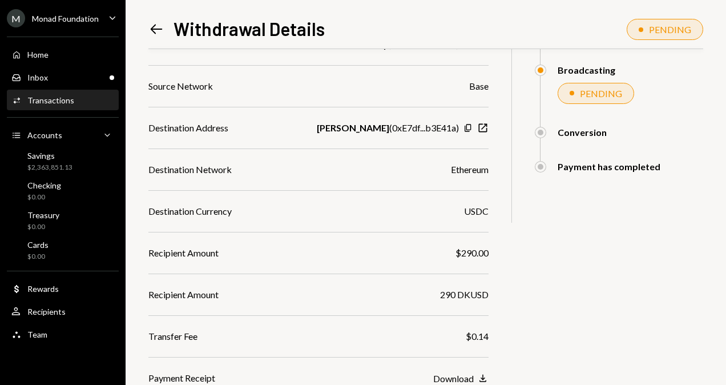
scroll to position [197, 0]
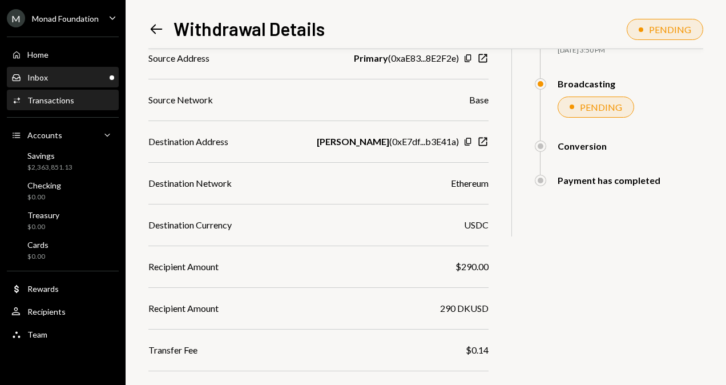
click at [64, 78] on div "Inbox Inbox" at bounding box center [62, 77] width 103 height 10
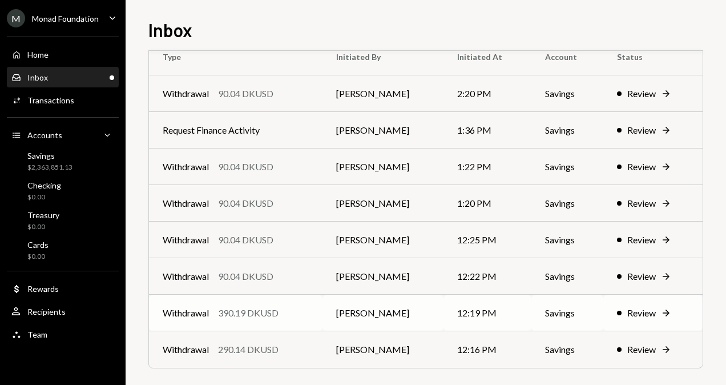
scroll to position [37, 0]
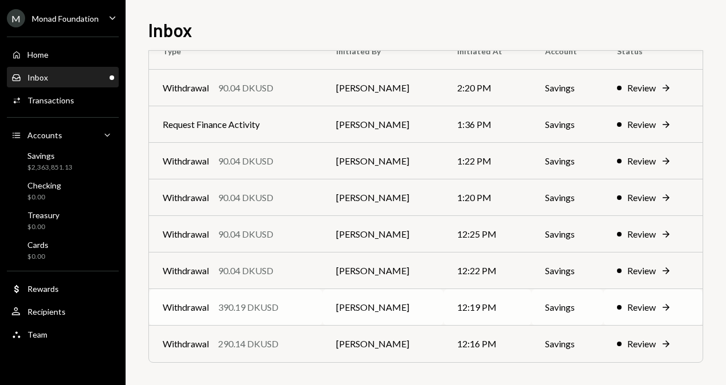
click at [275, 307] on div "390.19 DKUSD" at bounding box center [248, 307] width 60 height 14
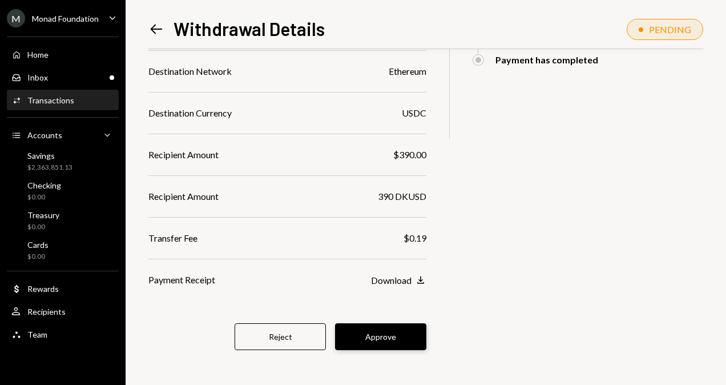
scroll to position [297, 0]
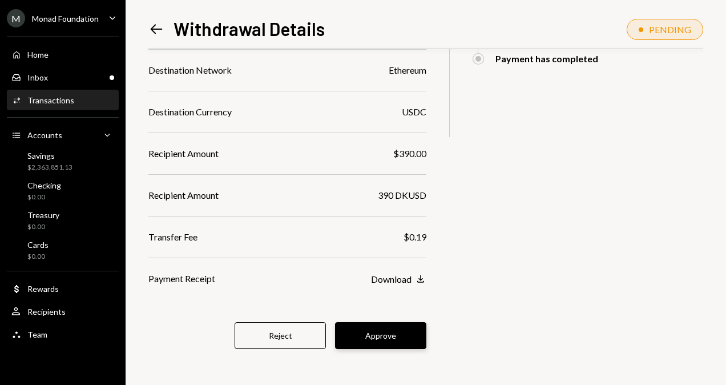
click at [397, 331] on button "Approve" at bounding box center [380, 335] width 91 height 27
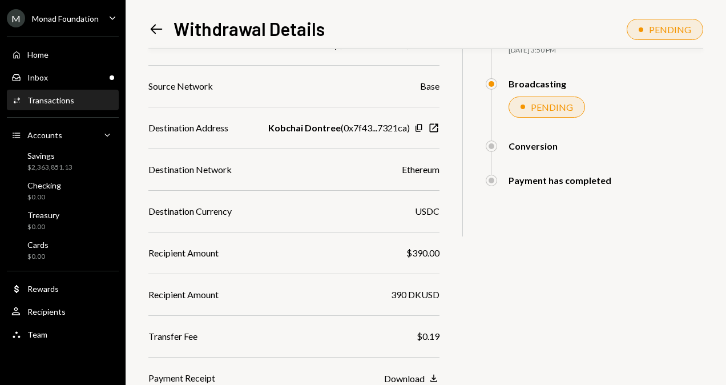
scroll to position [197, 0]
click at [88, 76] on div "Inbox Inbox" at bounding box center [62, 77] width 103 height 10
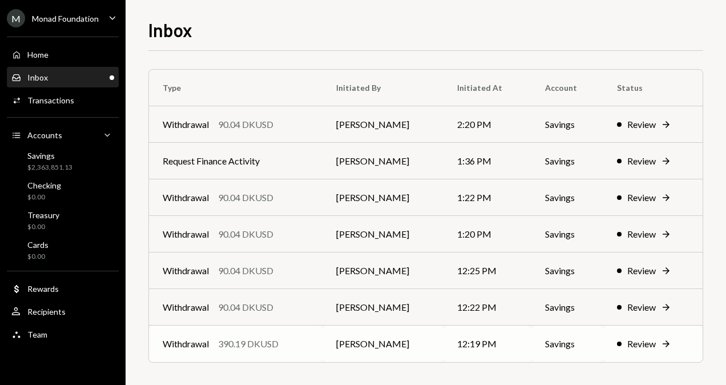
click at [266, 342] on div "390.19 DKUSD" at bounding box center [248, 344] width 60 height 14
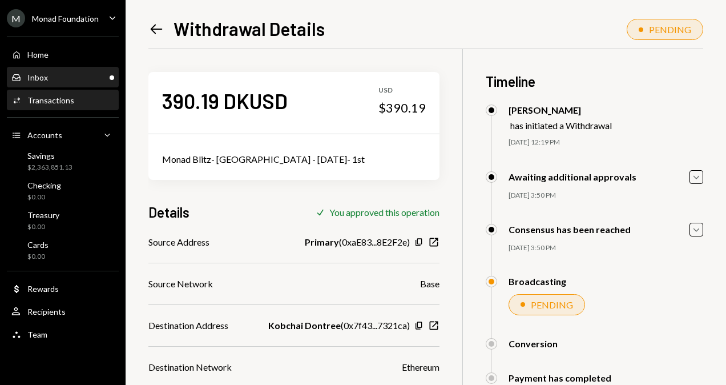
click at [48, 76] on div "Inbox Inbox" at bounding box center [62, 77] width 103 height 10
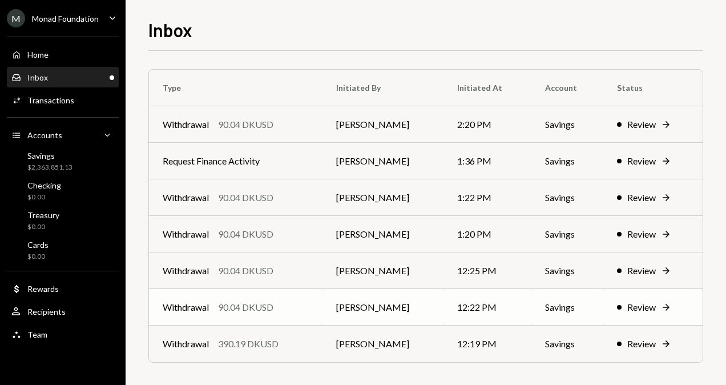
click at [280, 313] on td "Withdrawal 90.04 DKUSD" at bounding box center [236, 307] width 174 height 37
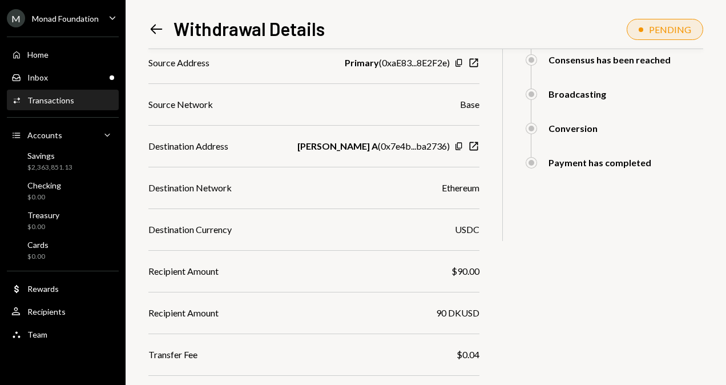
scroll to position [285, 0]
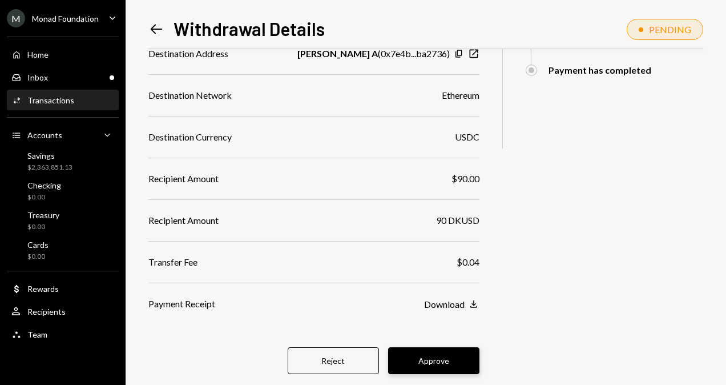
click at [410, 347] on button "Approve" at bounding box center [433, 360] width 91 height 27
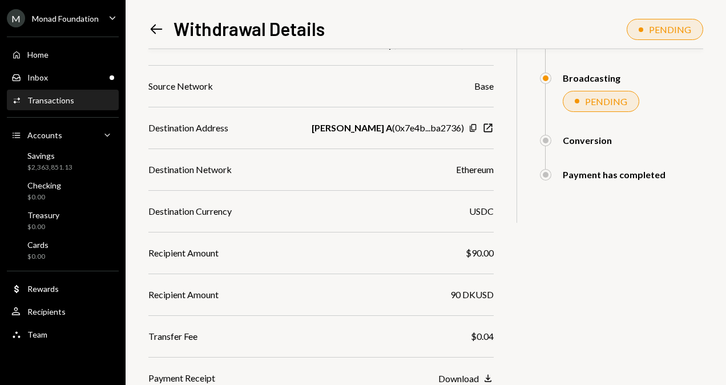
scroll to position [197, 0]
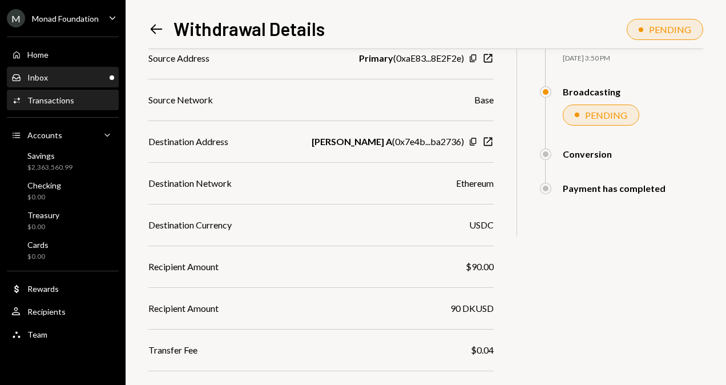
click at [65, 82] on div "Inbox Inbox" at bounding box center [62, 77] width 103 height 10
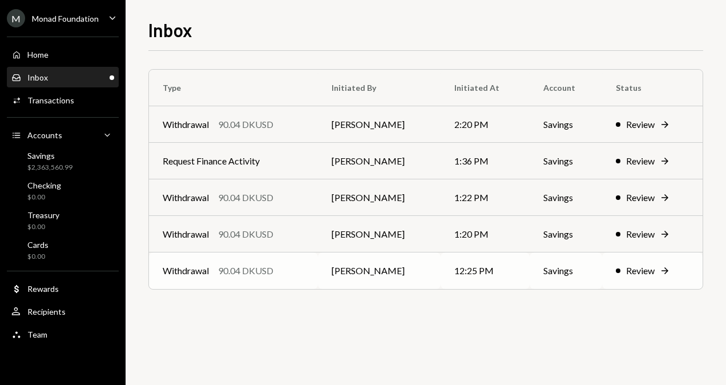
click at [281, 259] on td "Withdrawal 90.04 DKUSD" at bounding box center [233, 270] width 169 height 37
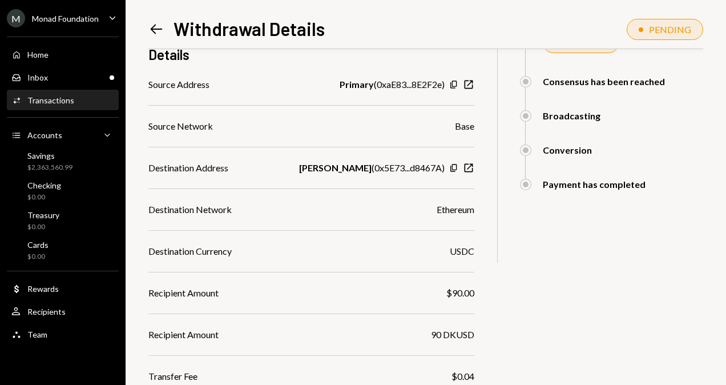
scroll to position [285, 0]
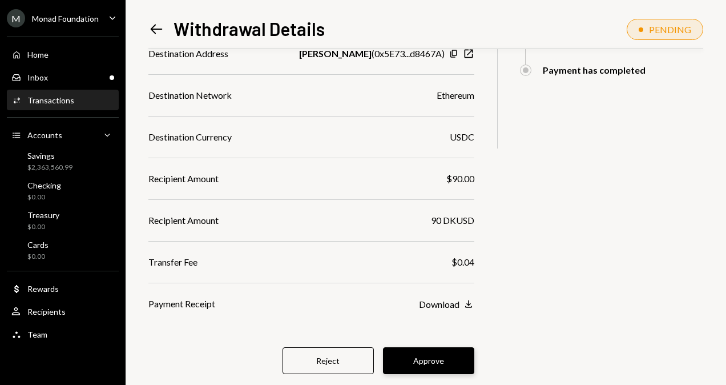
click at [400, 347] on button "Approve" at bounding box center [428, 360] width 91 height 27
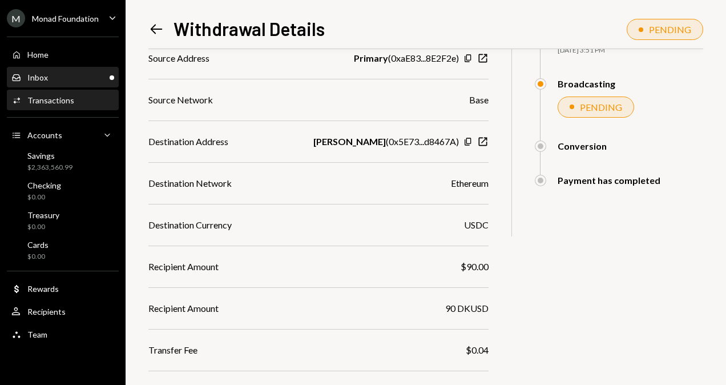
click at [96, 75] on div "Inbox Inbox" at bounding box center [62, 77] width 103 height 10
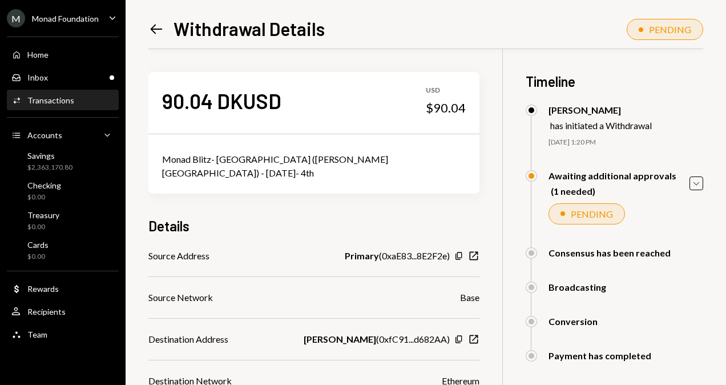
scroll to position [114, 0]
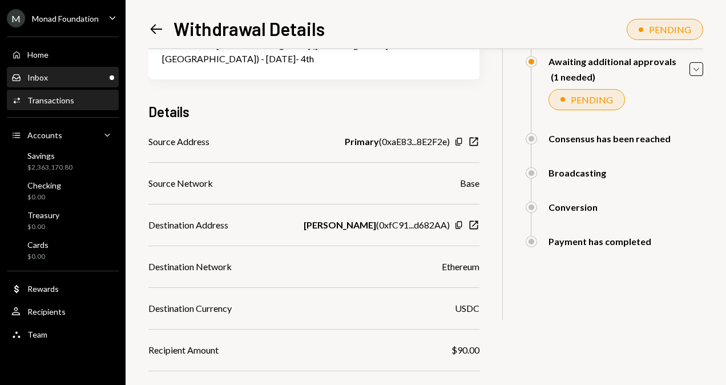
click at [100, 82] on div "Inbox Inbox" at bounding box center [62, 77] width 103 height 10
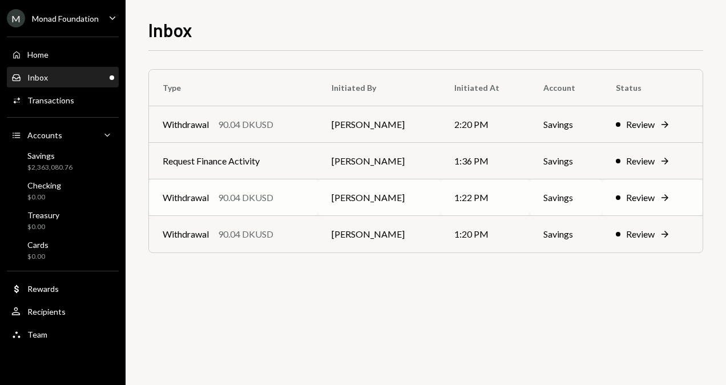
click at [304, 201] on div "Withdrawal 90.04 DKUSD" at bounding box center [234, 198] width 142 height 14
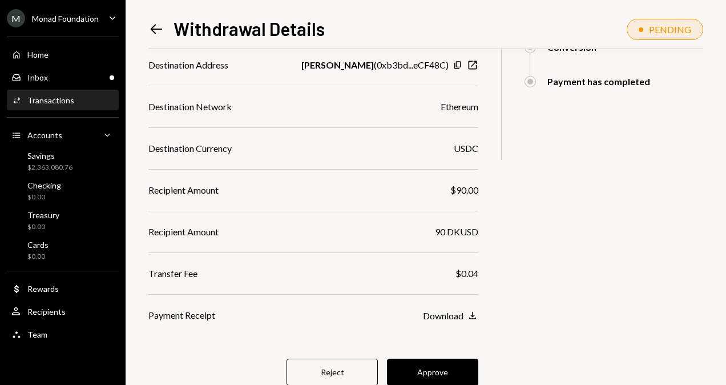
scroll to position [297, 0]
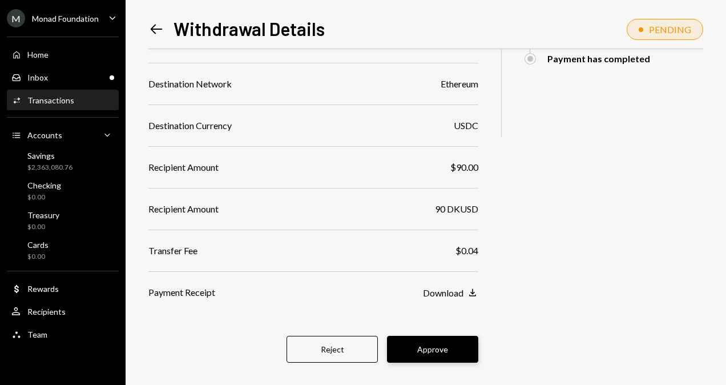
click at [394, 341] on button "Approve" at bounding box center [432, 349] width 91 height 27
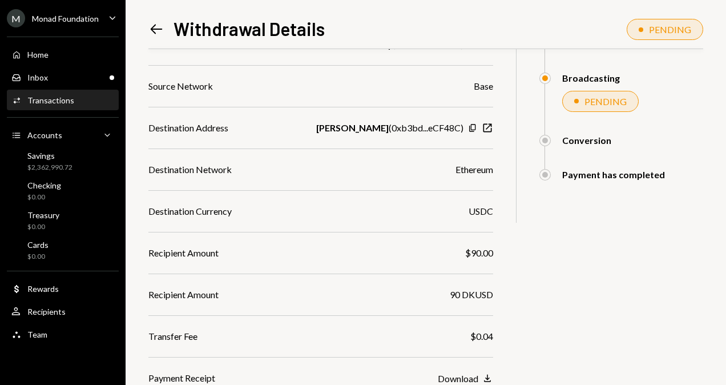
scroll to position [197, 0]
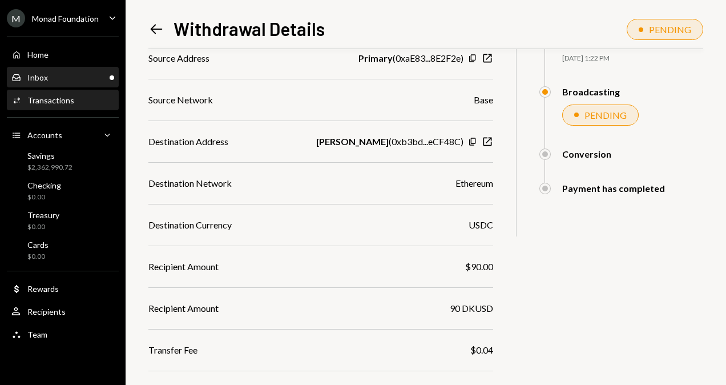
click at [82, 79] on div "Inbox Inbox" at bounding box center [62, 77] width 103 height 10
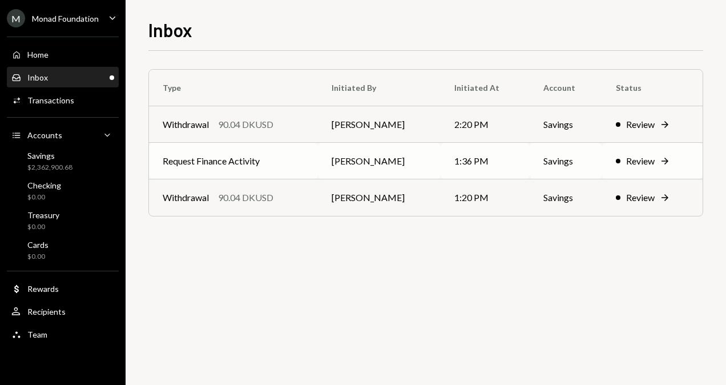
click at [275, 161] on td "Request Finance Activity" at bounding box center [233, 161] width 169 height 37
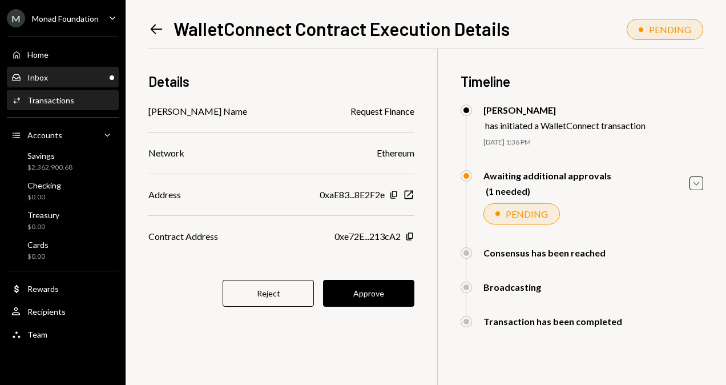
click at [74, 76] on div "Inbox Inbox" at bounding box center [62, 77] width 103 height 10
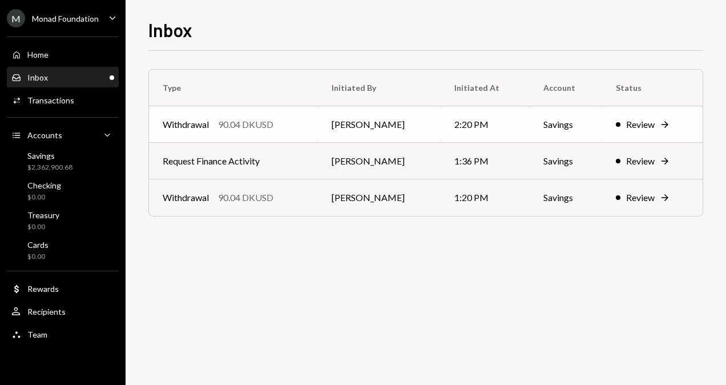
click at [304, 122] on div "Withdrawal 90.04 DKUSD" at bounding box center [234, 125] width 142 height 14
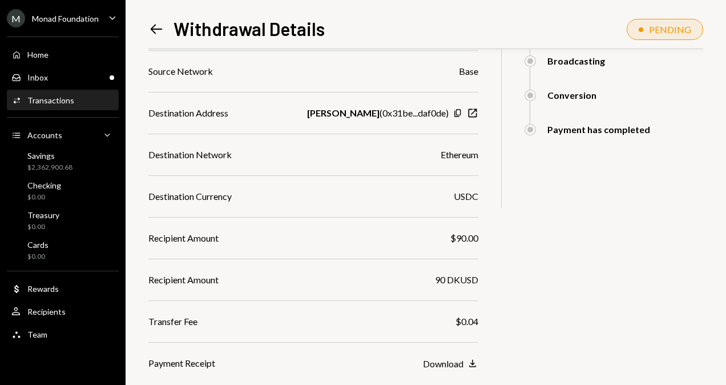
scroll to position [285, 0]
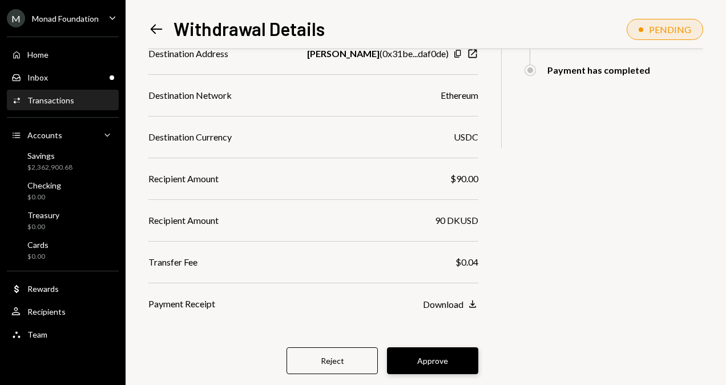
click at [397, 349] on button "Approve" at bounding box center [432, 360] width 91 height 27
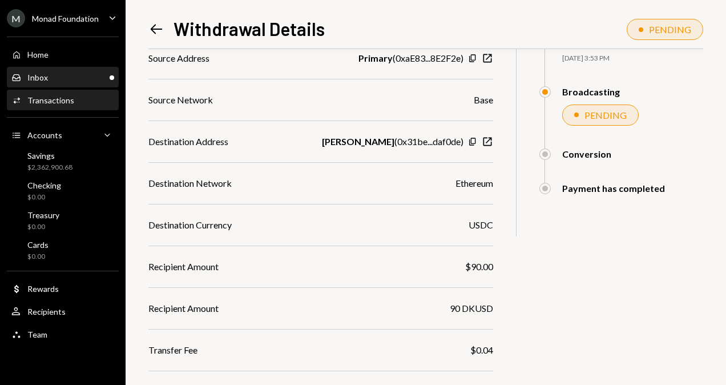
click at [50, 78] on div "Inbox Inbox" at bounding box center [62, 77] width 103 height 10
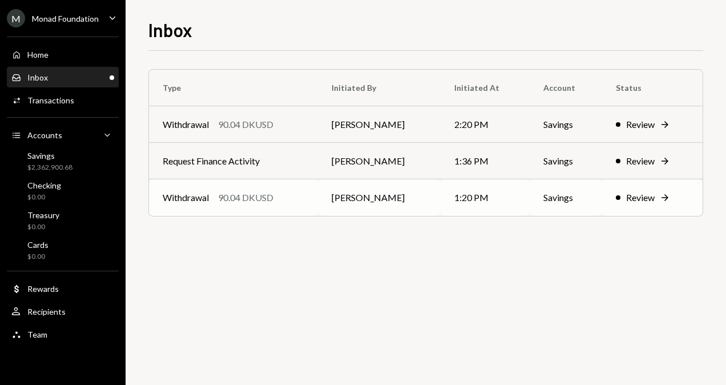
click at [331, 199] on td "[PERSON_NAME]" at bounding box center [379, 197] width 123 height 37
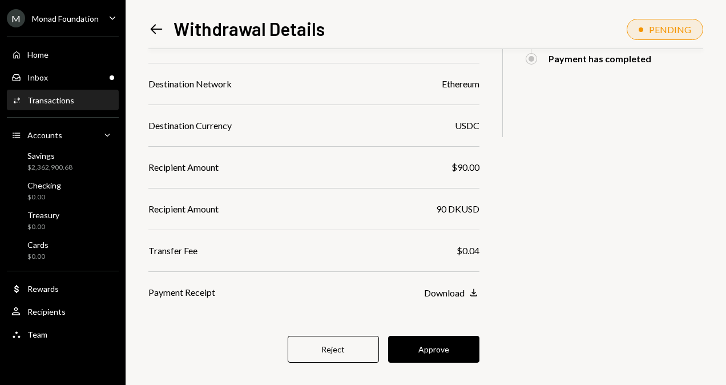
scroll to position [297, 0]
click at [401, 336] on button "Approve" at bounding box center [433, 349] width 91 height 27
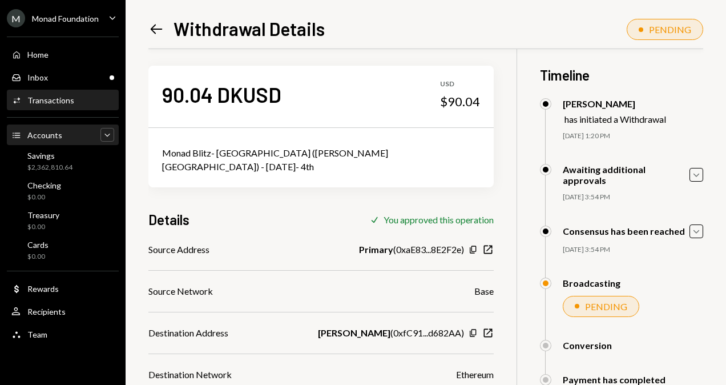
scroll to position [0, 0]
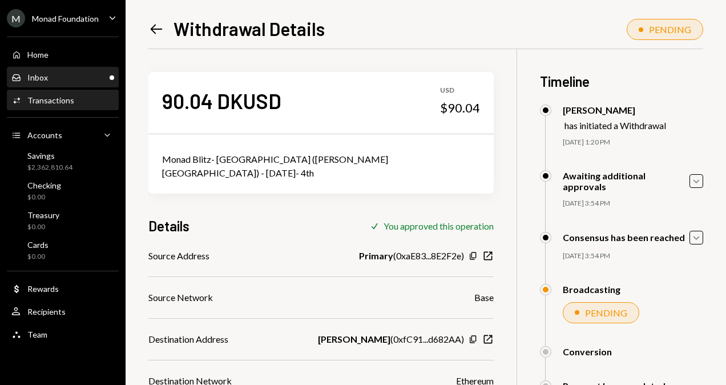
click at [89, 72] on div "Inbox Inbox" at bounding box center [62, 77] width 103 height 10
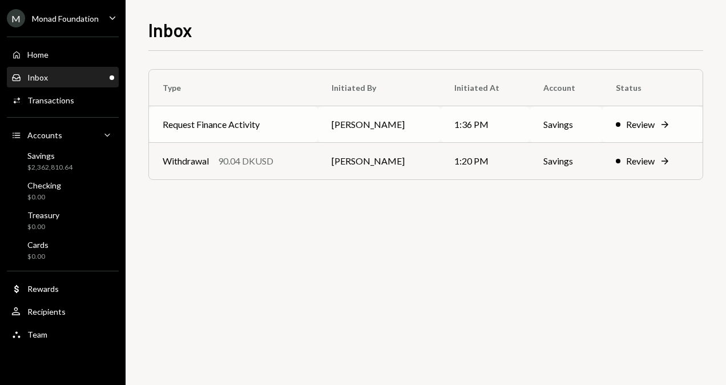
click at [288, 124] on td "Request Finance Activity" at bounding box center [233, 124] width 169 height 37
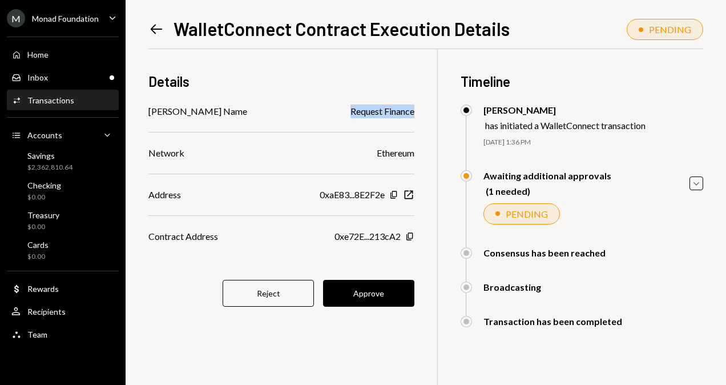
drag, startPoint x: 392, startPoint y: 111, endPoint x: 419, endPoint y: 110, distance: 28.0
click at [419, 110] on div "Details [PERSON_NAME] Name Request Finance Network Ethereum Address 0xaE83...8E…" at bounding box center [425, 241] width 555 height 385
drag, startPoint x: 419, startPoint y: 110, endPoint x: 363, endPoint y: 105, distance: 56.7
click at [354, 86] on div "Details" at bounding box center [281, 81] width 266 height 19
click at [371, 299] on button "Approve" at bounding box center [368, 293] width 91 height 27
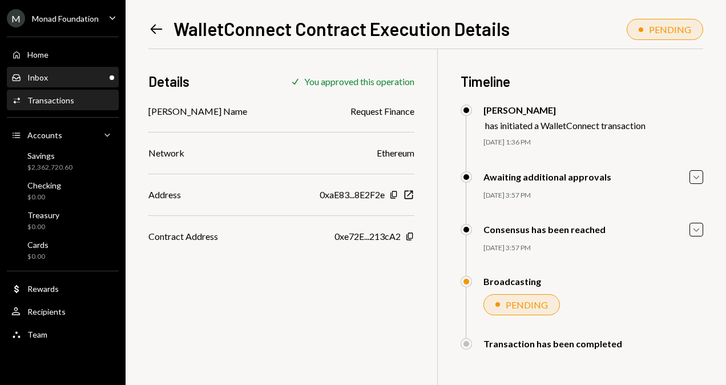
click at [69, 80] on div "Inbox Inbox" at bounding box center [62, 77] width 103 height 10
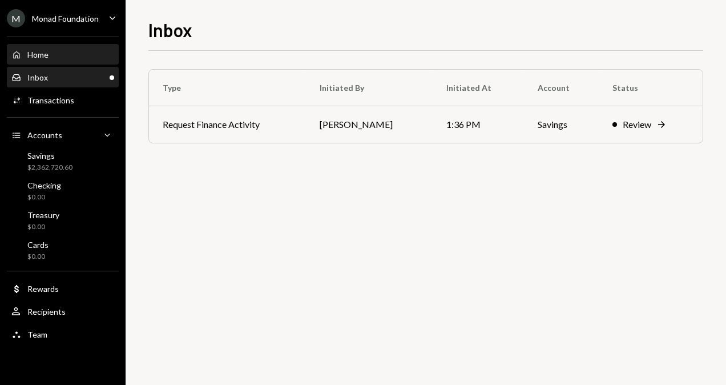
click at [92, 58] on div "Home Home" at bounding box center [62, 55] width 103 height 10
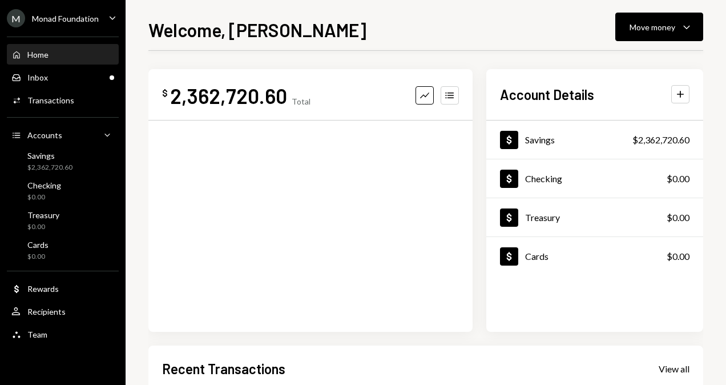
scroll to position [57, 0]
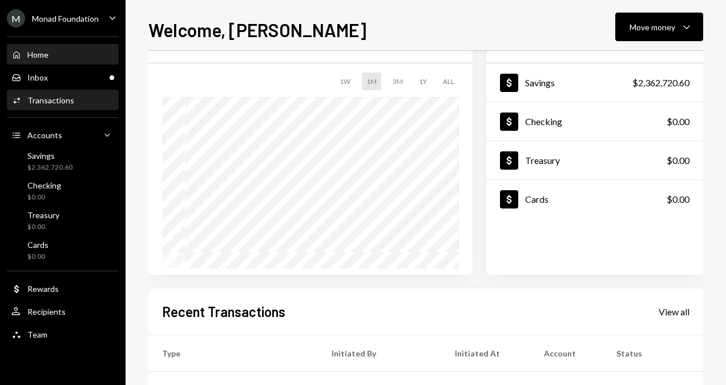
click at [95, 100] on div "Activities Transactions" at bounding box center [62, 100] width 103 height 10
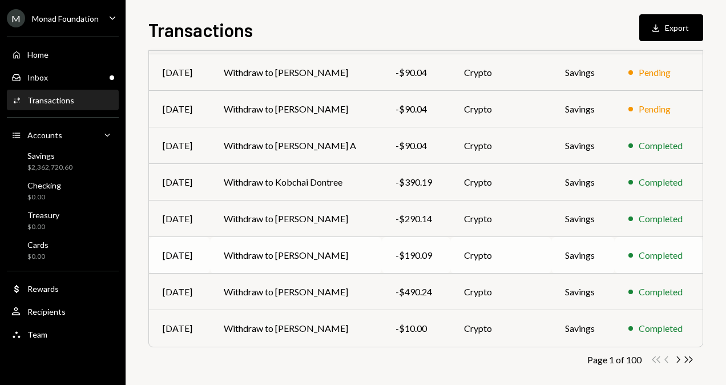
scroll to position [211, 0]
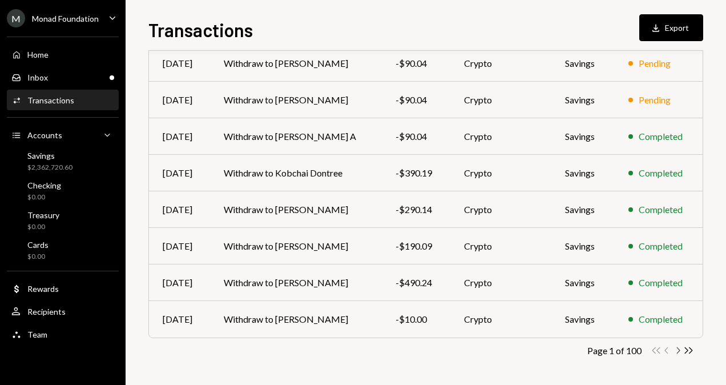
click at [679, 349] on icon "button" at bounding box center [678, 350] width 3 height 6
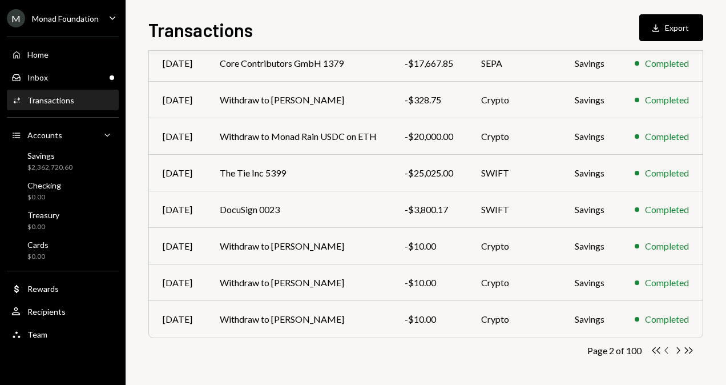
click at [666, 349] on icon "Chevron Left" at bounding box center [666, 350] width 11 height 11
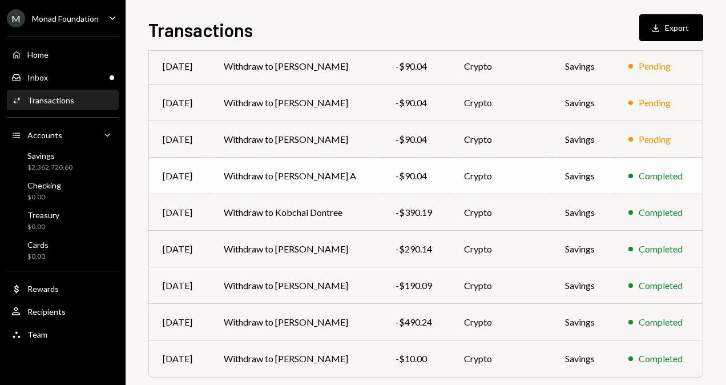
scroll to position [0, 0]
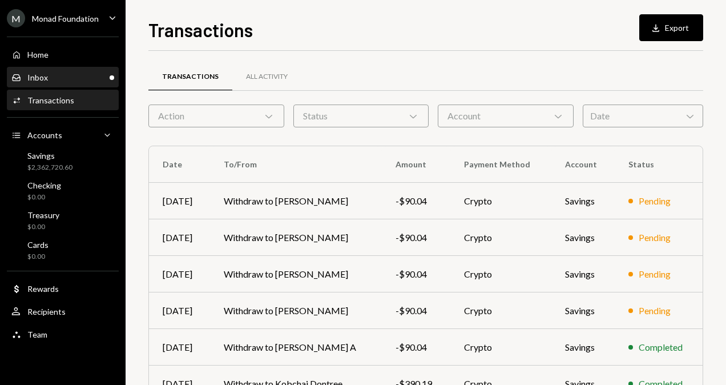
click at [104, 74] on div "Inbox Inbox" at bounding box center [62, 77] width 103 height 10
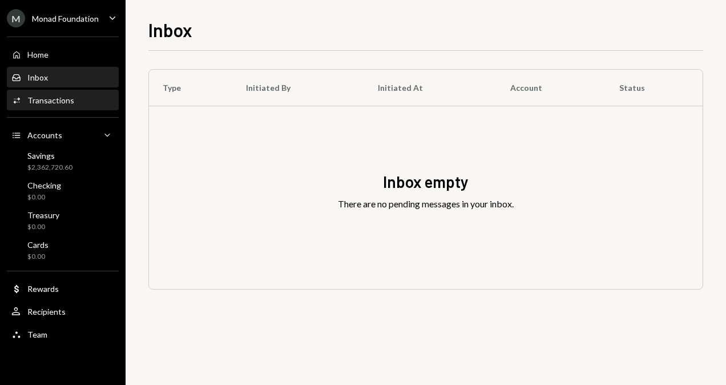
click at [92, 99] on div "Activities Transactions" at bounding box center [62, 100] width 103 height 10
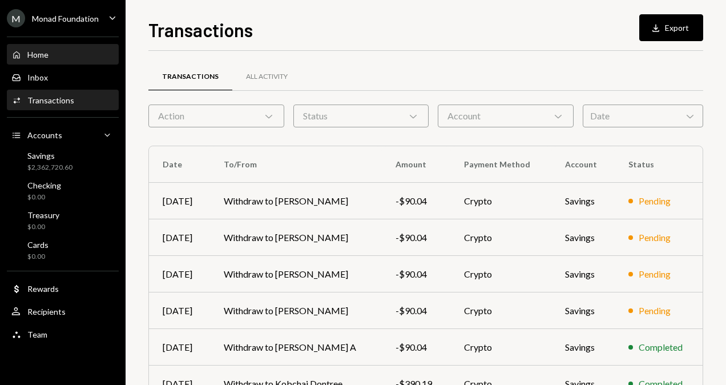
click at [67, 57] on div "Home Home" at bounding box center [62, 55] width 103 height 10
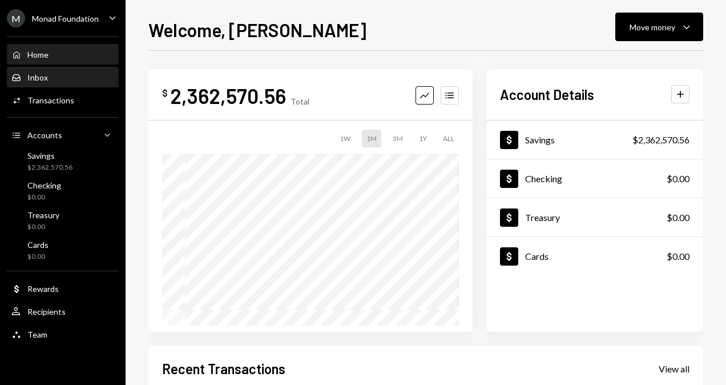
click at [59, 81] on div "Inbox Inbox" at bounding box center [62, 77] width 103 height 10
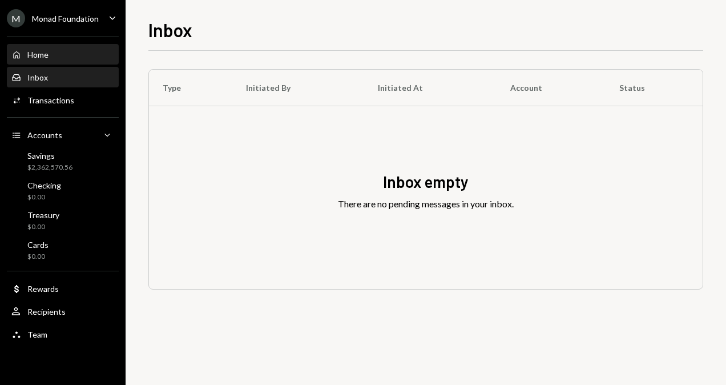
click at [71, 59] on div "Home Home" at bounding box center [62, 55] width 103 height 10
